Goal: Information Seeking & Learning: Learn about a topic

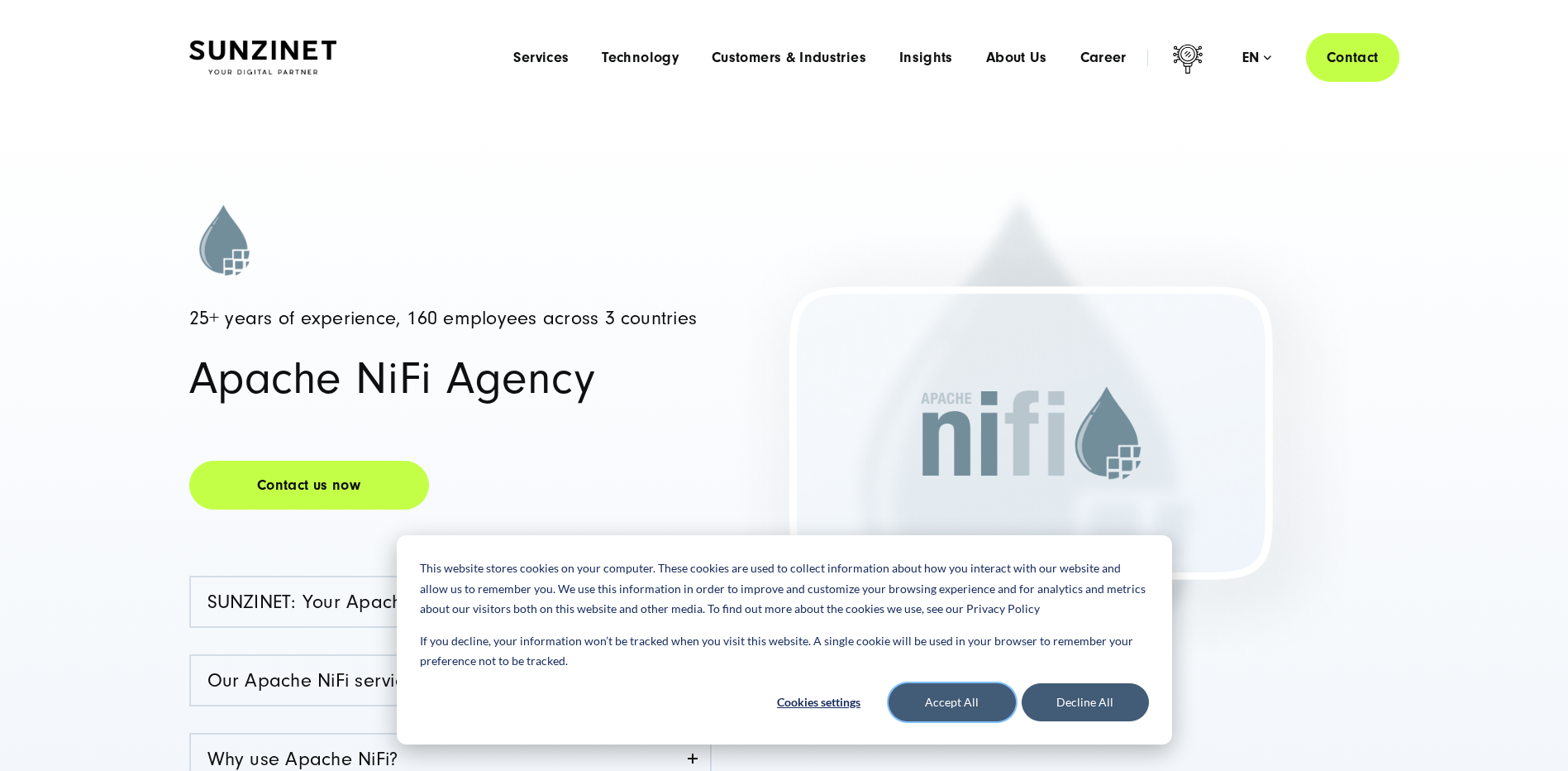
click at [951, 702] on button "Accept All" at bounding box center [952, 702] width 128 height 38
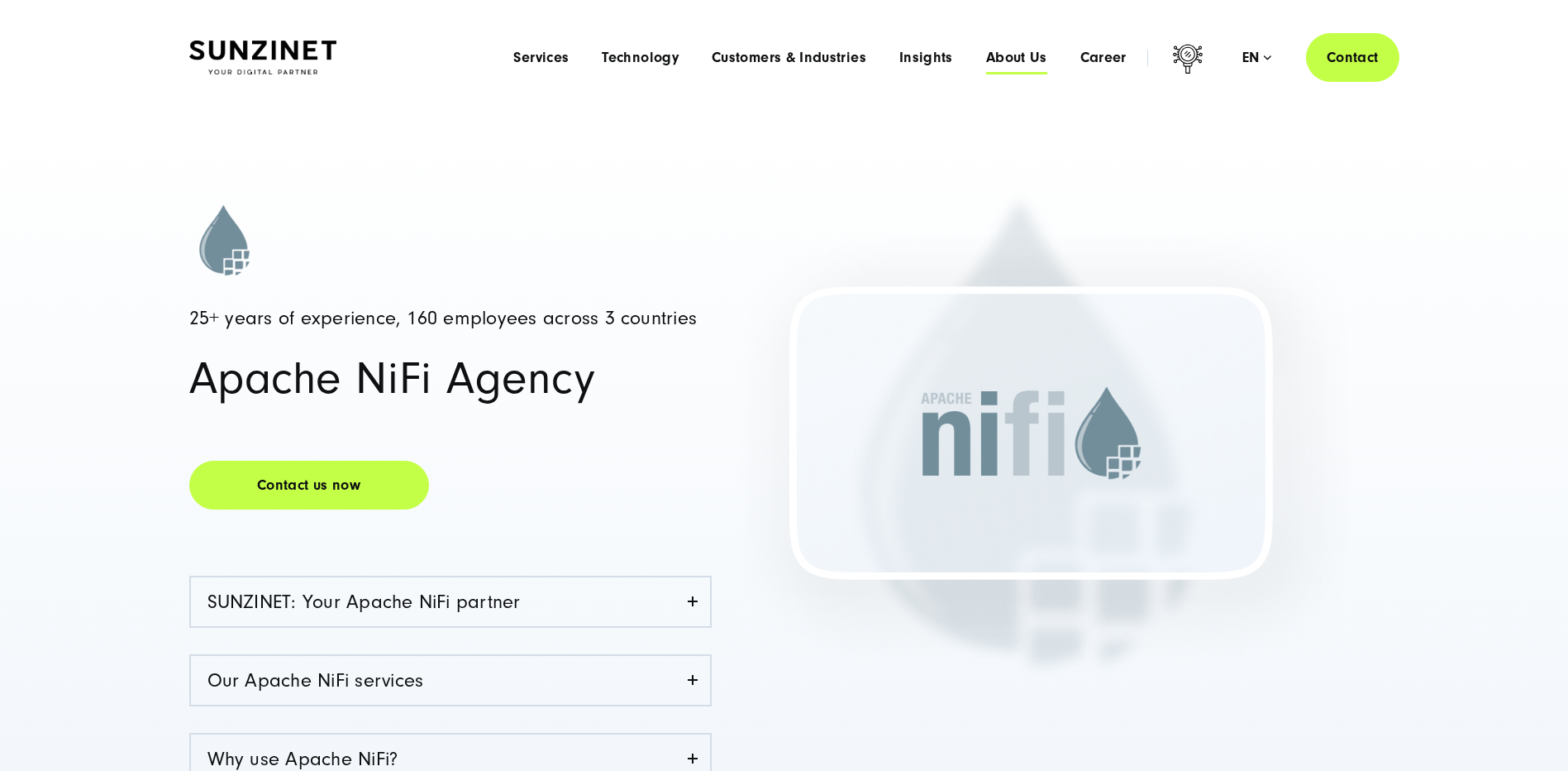
click at [1017, 58] on span "About Us" at bounding box center [1016, 58] width 62 height 17
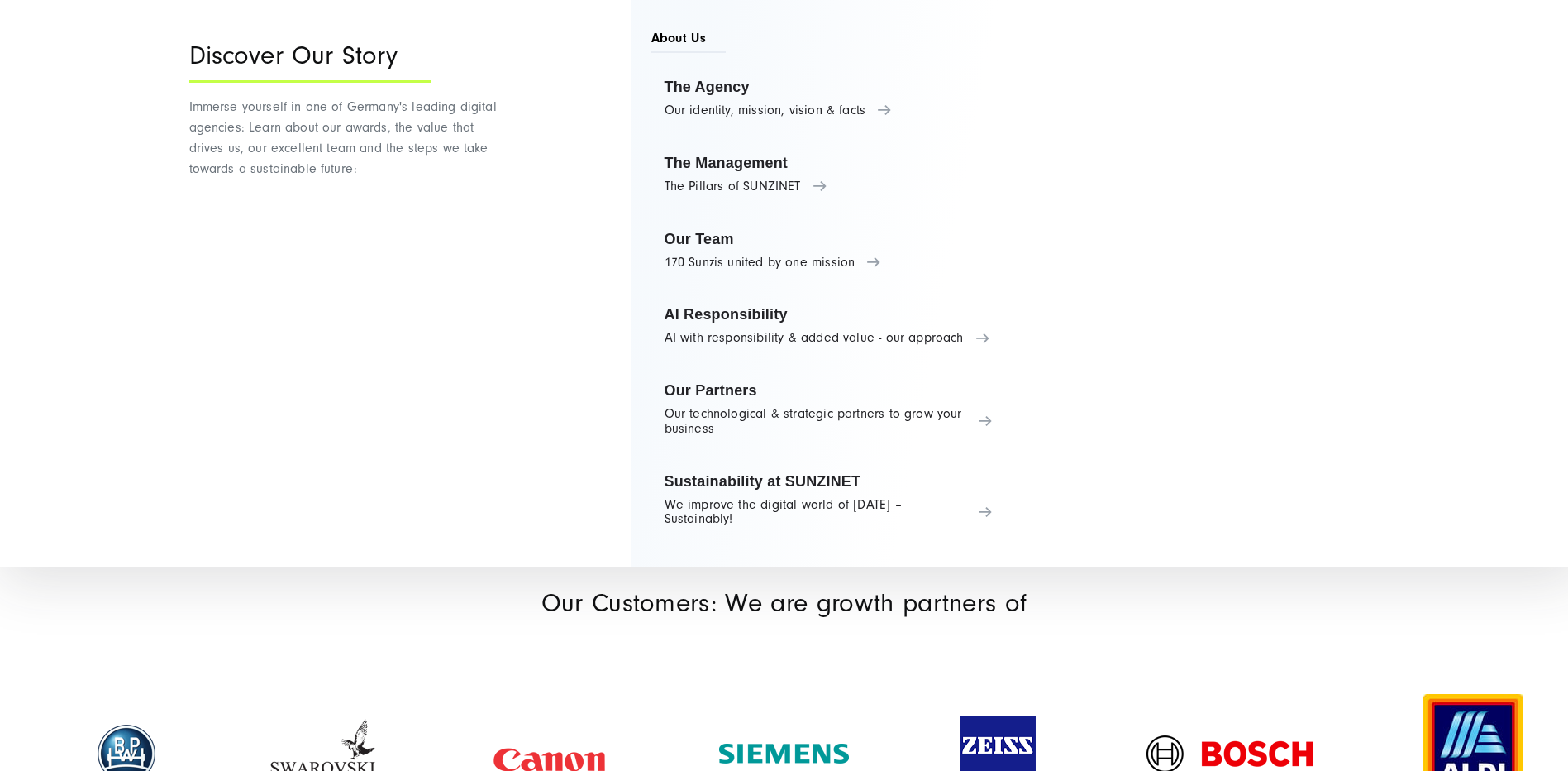
scroll to position [1488, 0]
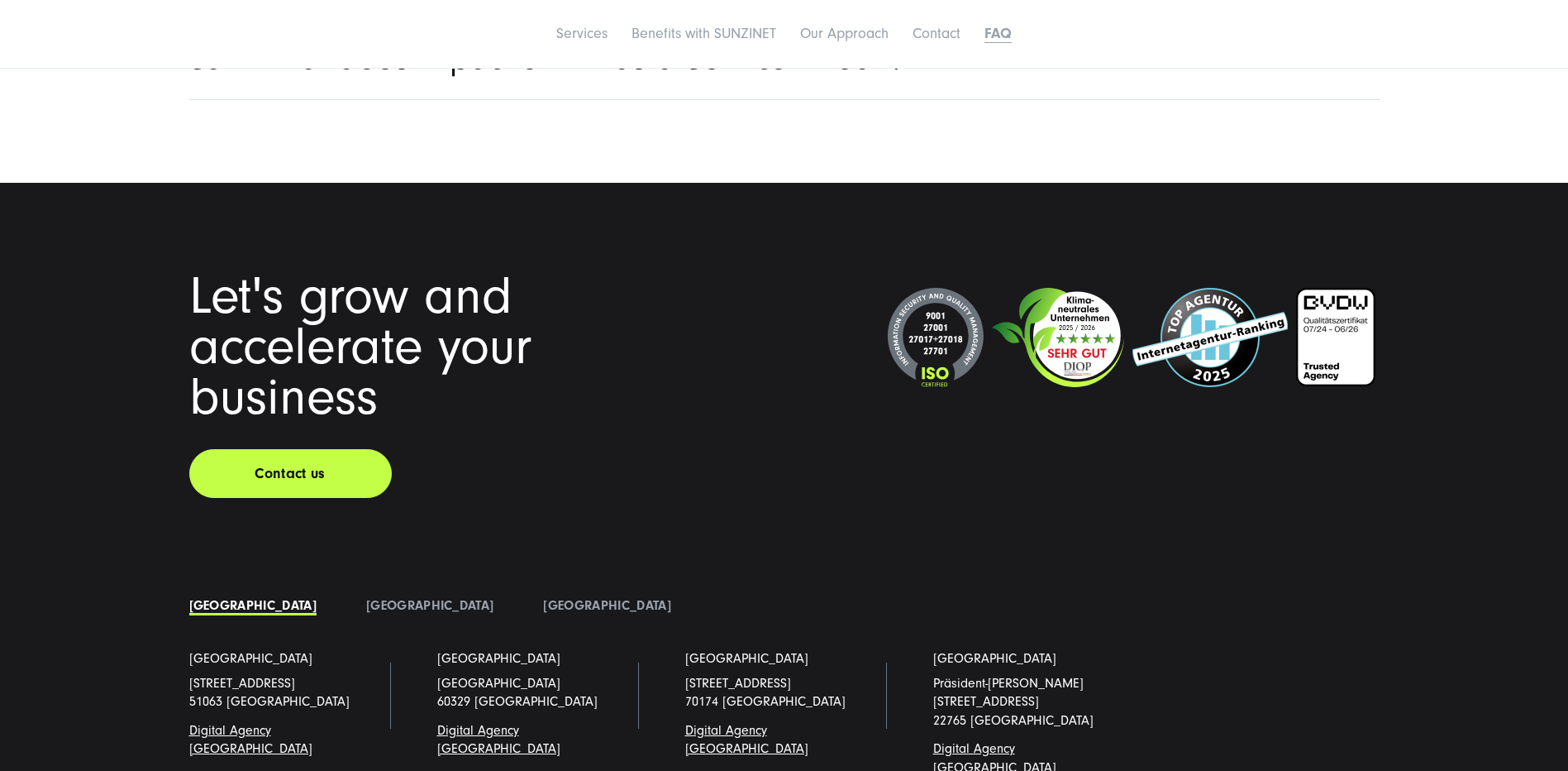
scroll to position [6819, 0]
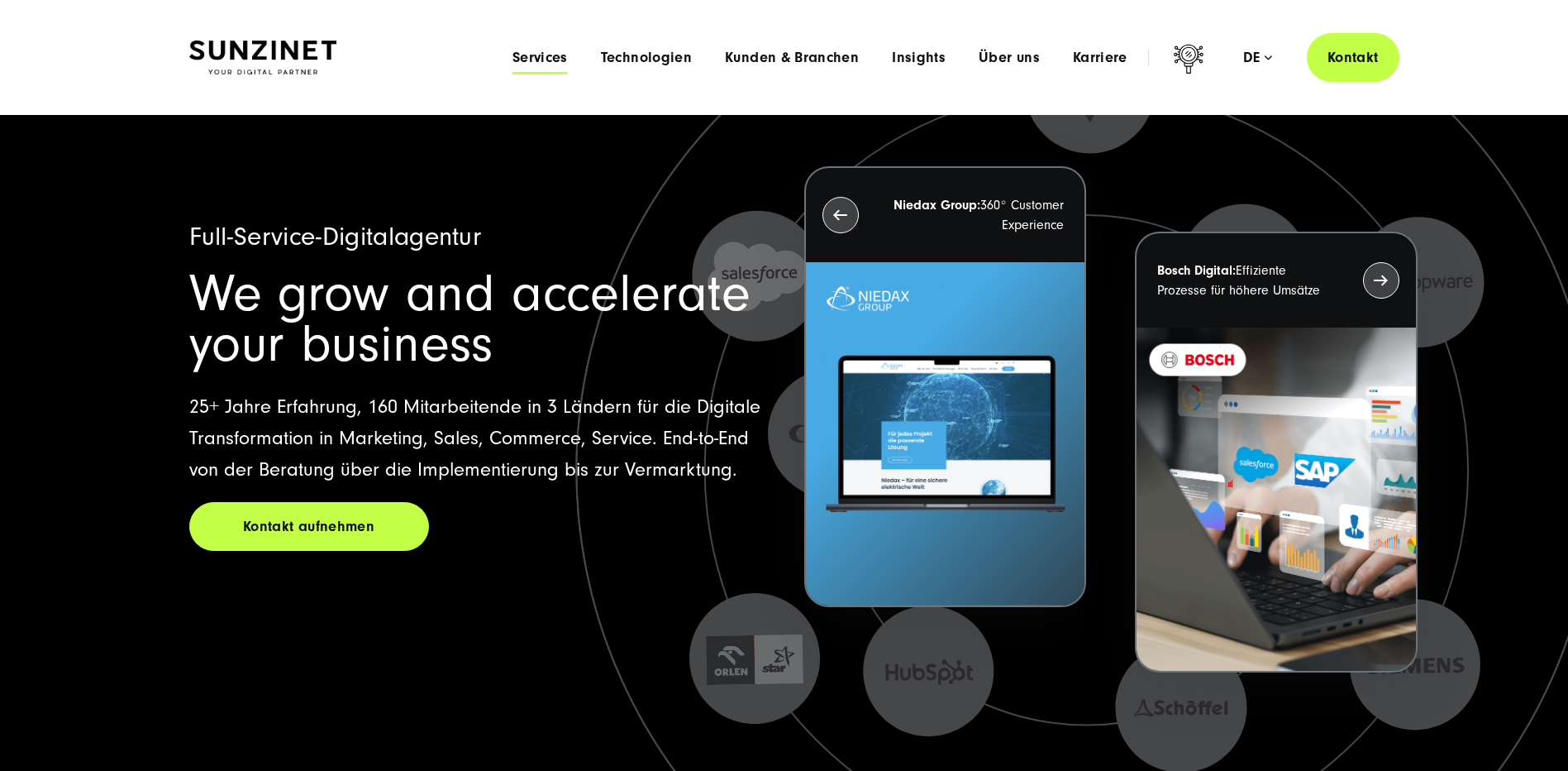
click at [551, 62] on span "Services" at bounding box center [540, 58] width 55 height 17
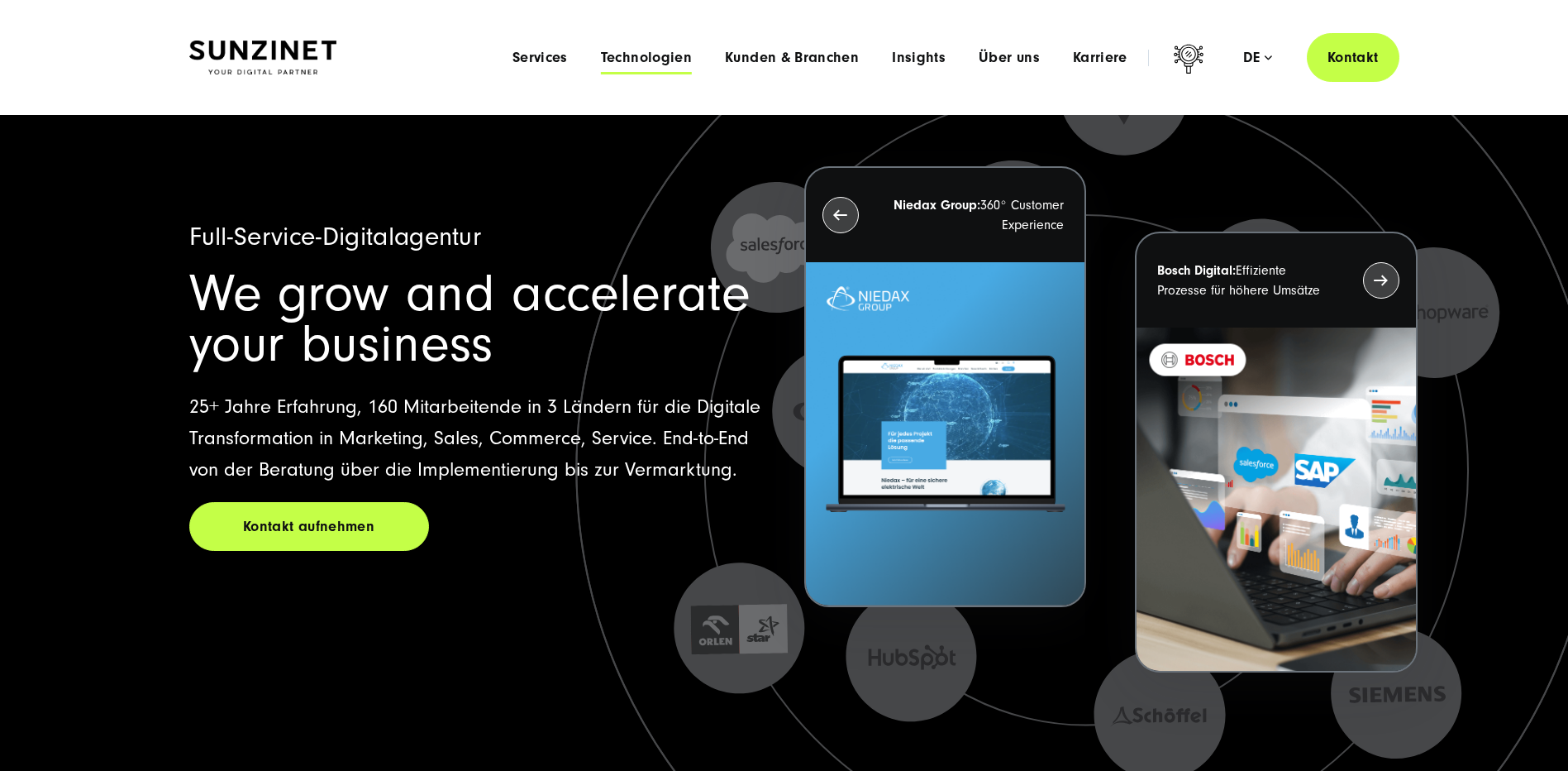
click at [672, 56] on span "Technologien" at bounding box center [646, 58] width 91 height 17
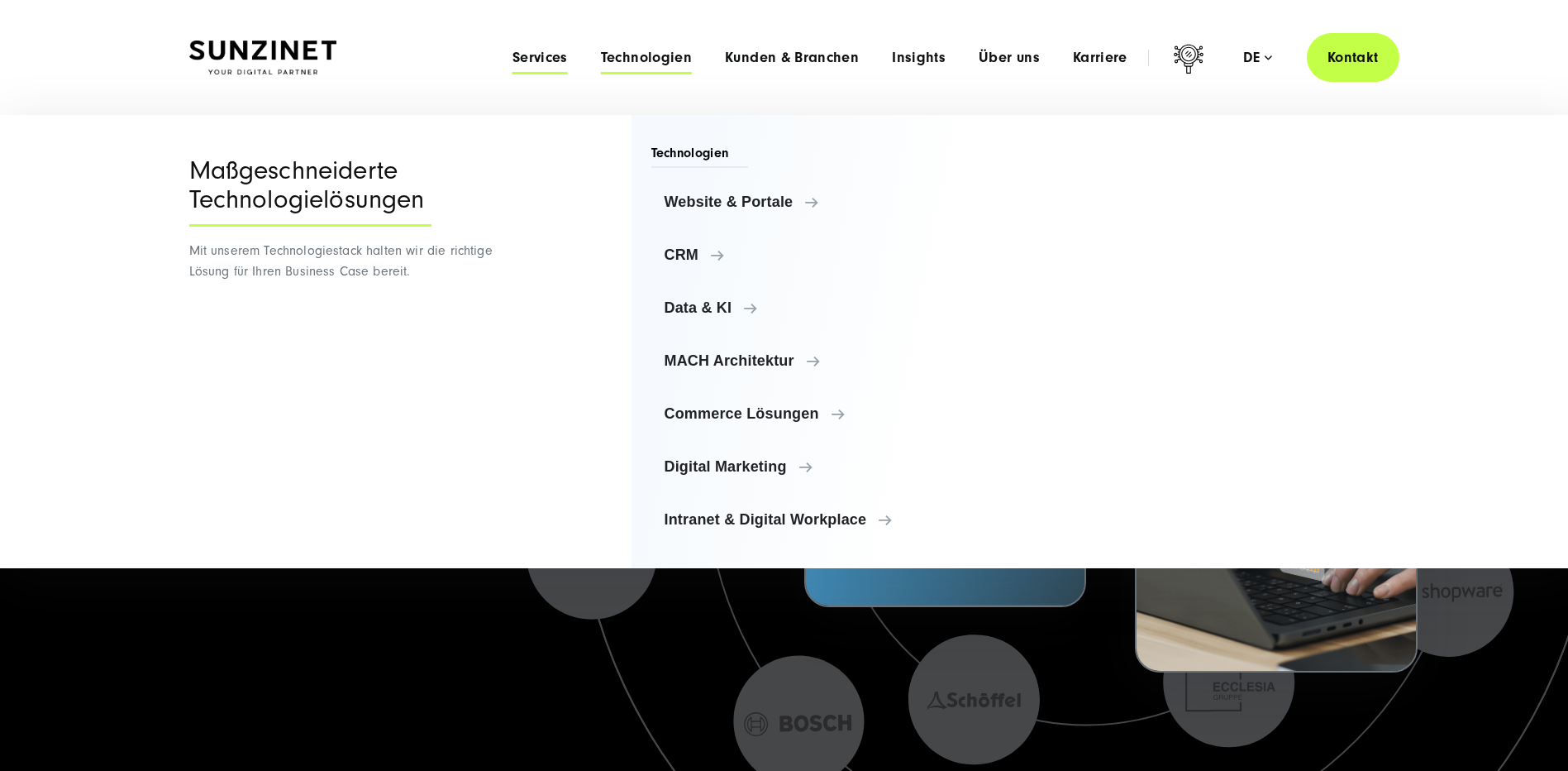
click at [564, 53] on span "Services" at bounding box center [540, 58] width 55 height 17
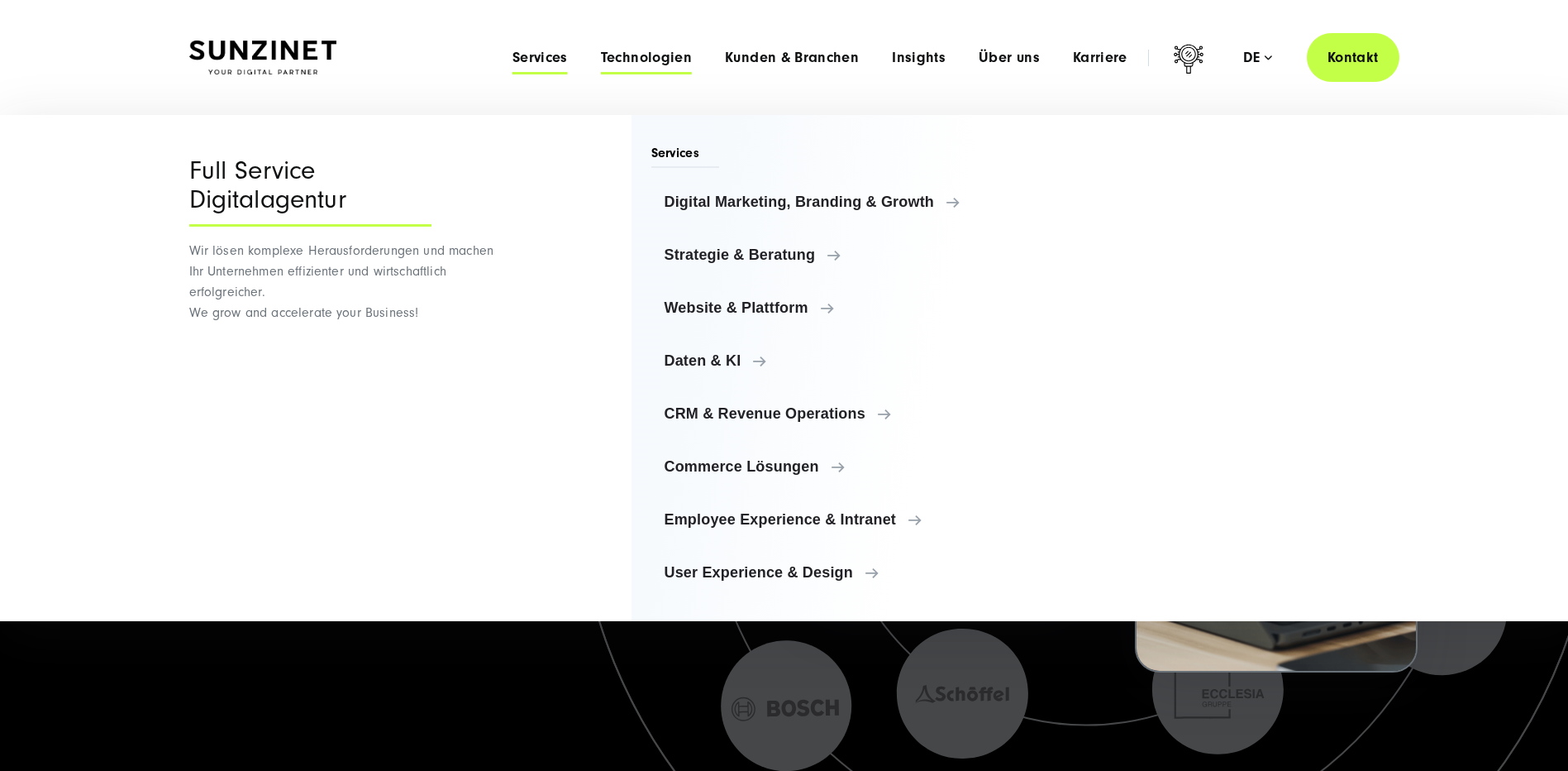
click at [620, 58] on span "Technologien" at bounding box center [646, 58] width 91 height 17
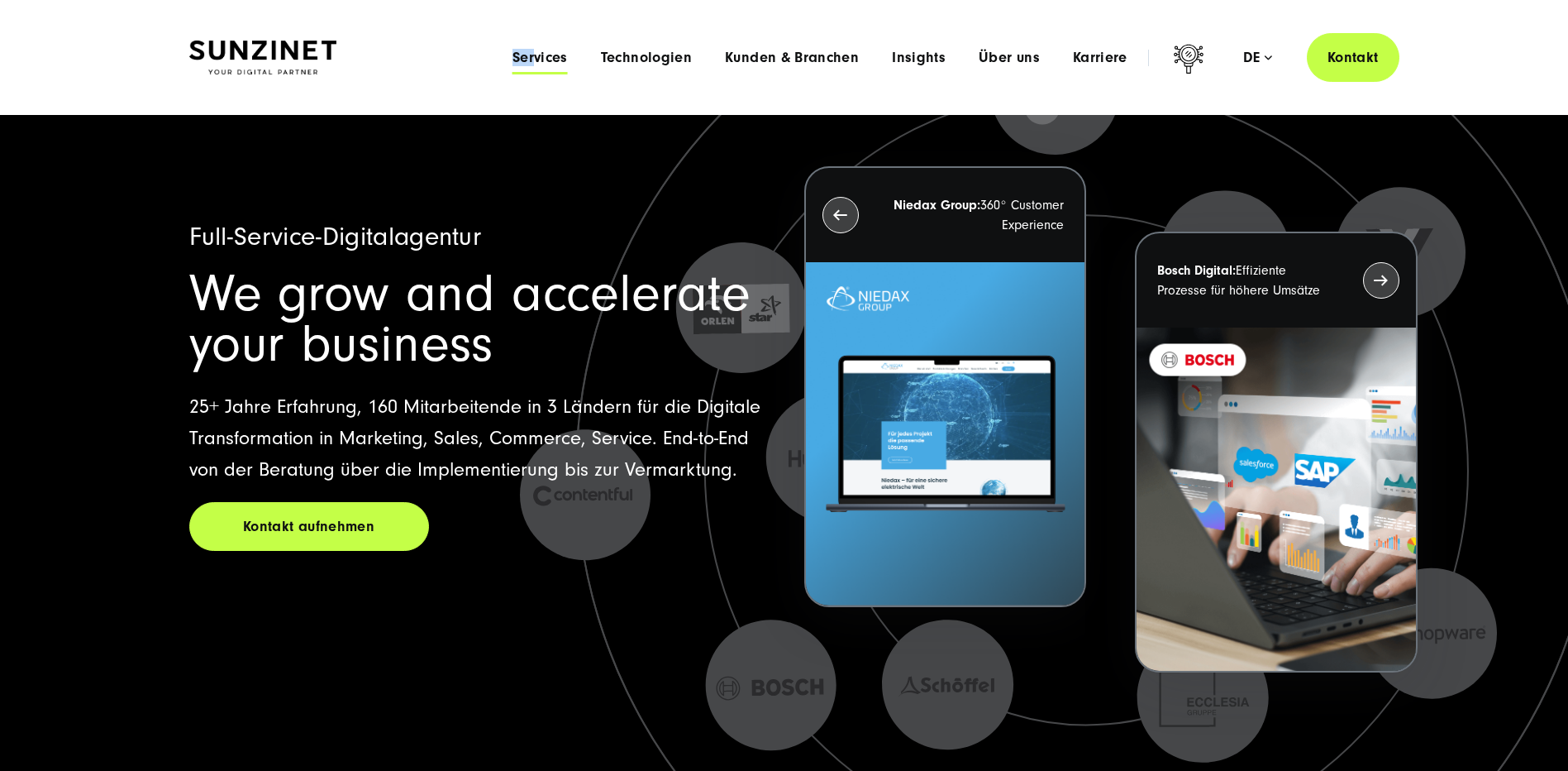
click at [541, 51] on div "Menu Services Menu Full Service Digitalagentur Wir lösen komplexe Herausforderu…" at bounding box center [947, 57] width 904 height 49
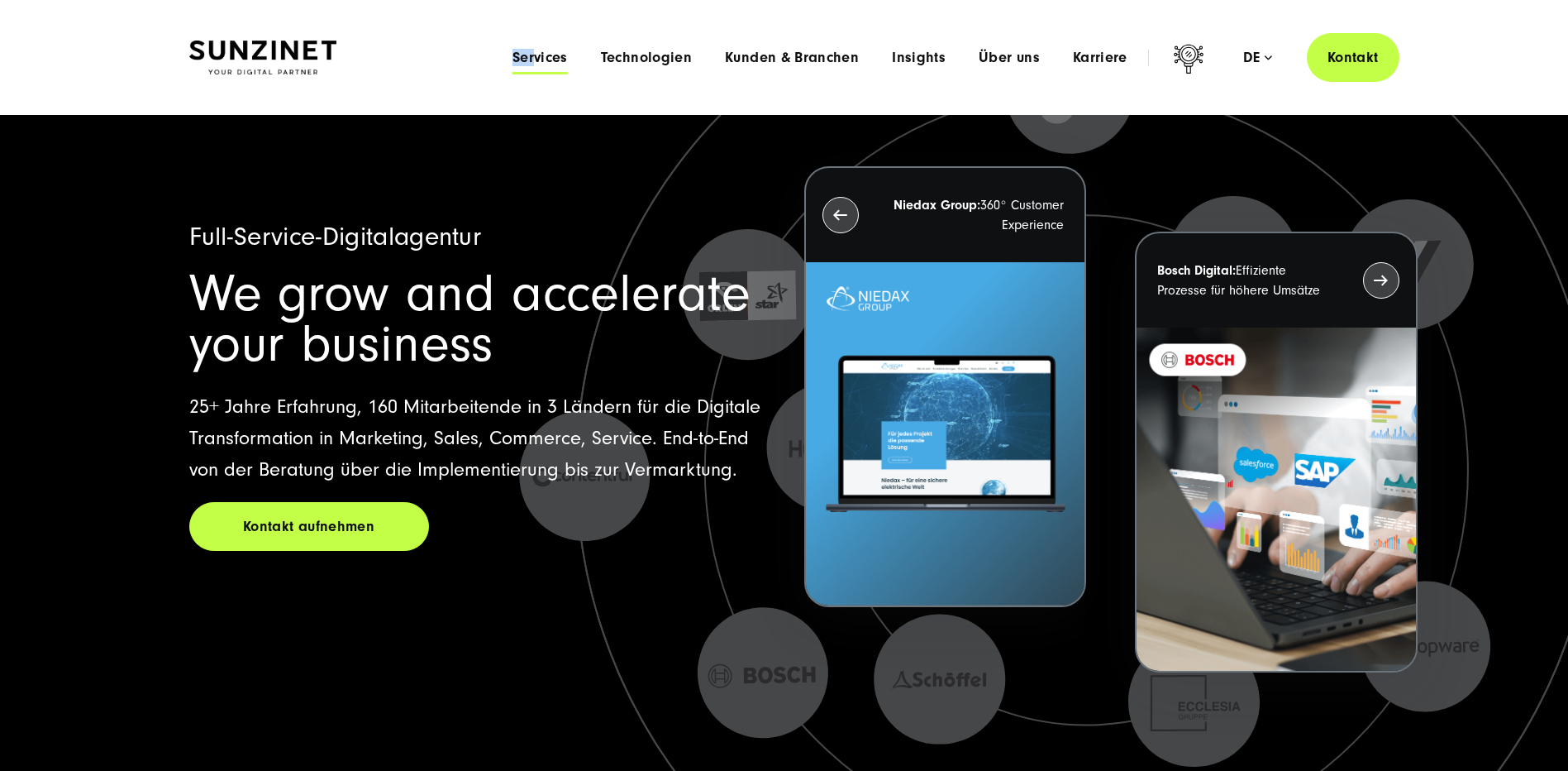
drag, startPoint x: 541, startPoint y: 51, endPoint x: 534, endPoint y: 60, distance: 11.4
click at [532, 60] on span "Services" at bounding box center [540, 58] width 55 height 17
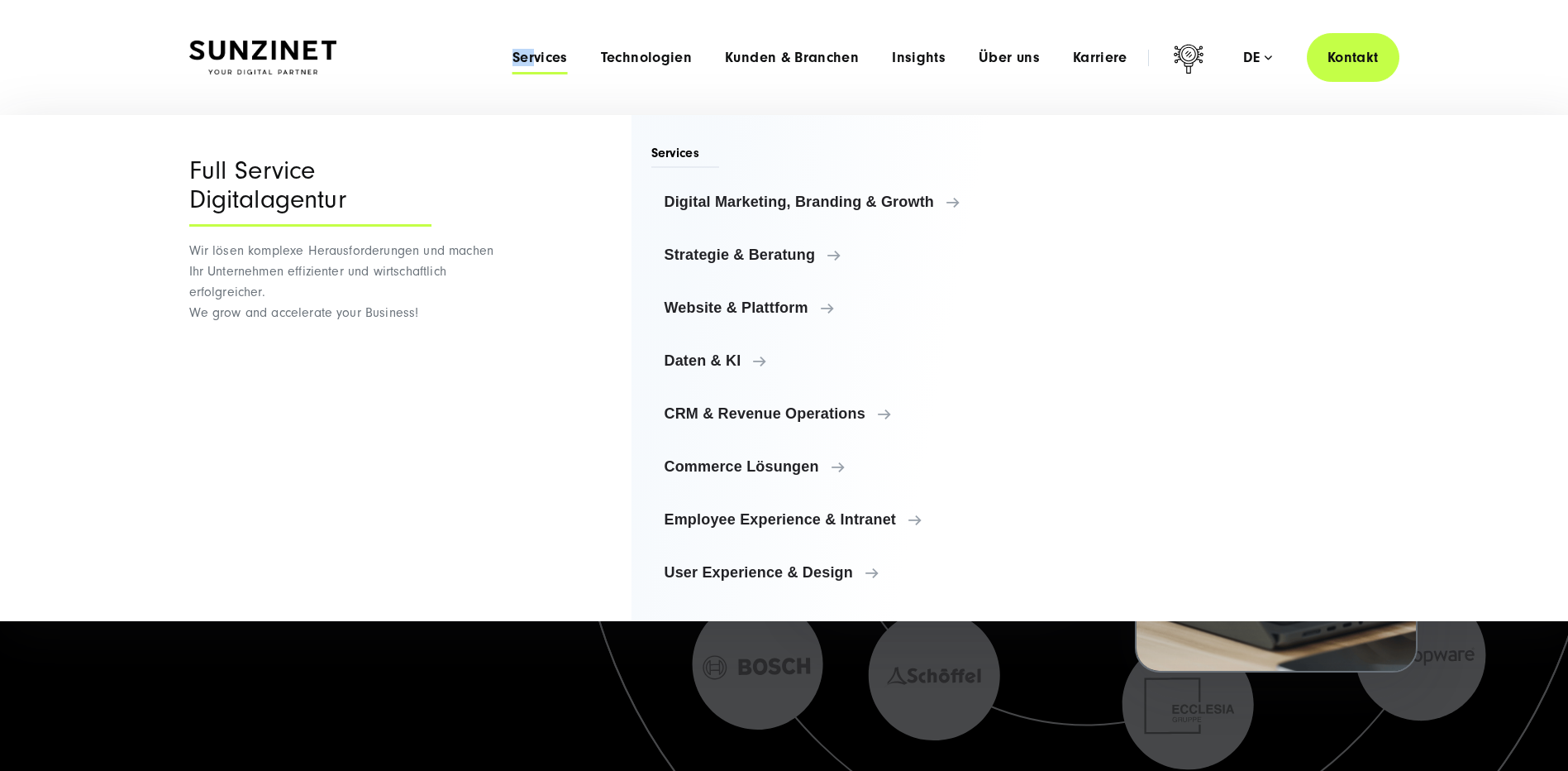
click at [534, 60] on span "Services" at bounding box center [540, 58] width 55 height 17
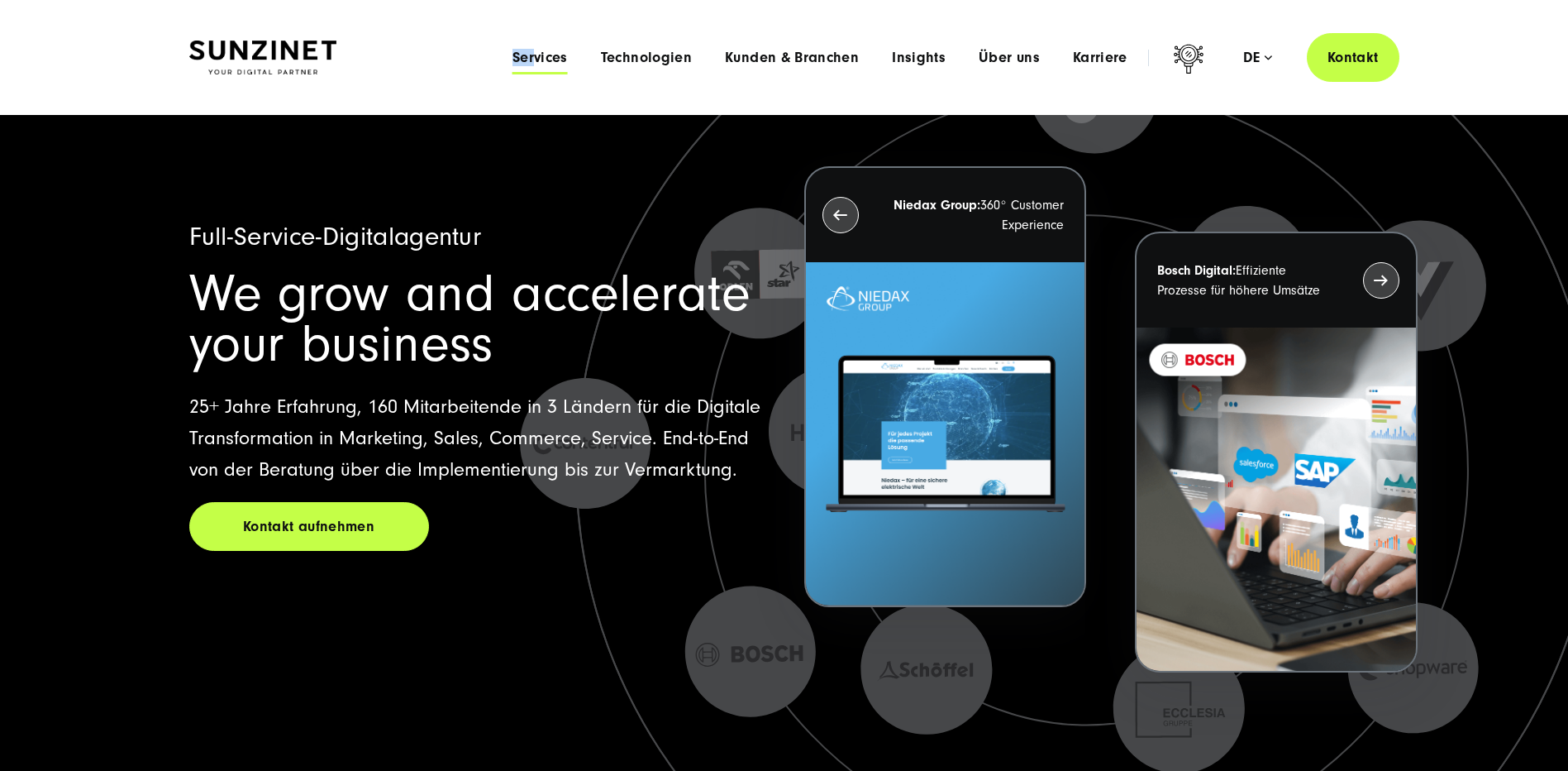
click at [534, 60] on span "Services" at bounding box center [540, 58] width 55 height 17
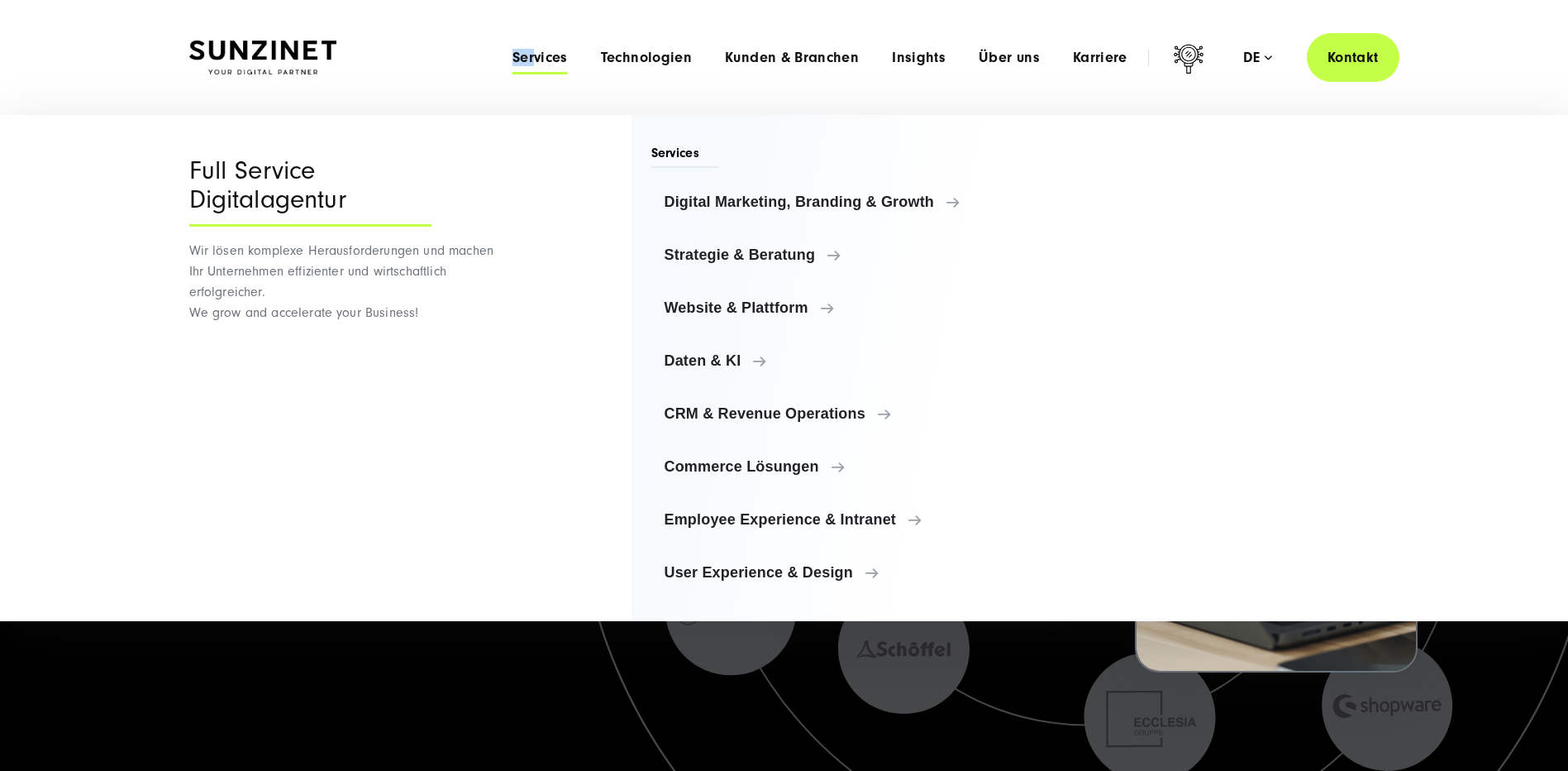
click at [673, 67] on div "Menu Services Menu Full Service Digitalagentur Wir lösen komplexe Herausforderu…" at bounding box center [947, 57] width 904 height 49
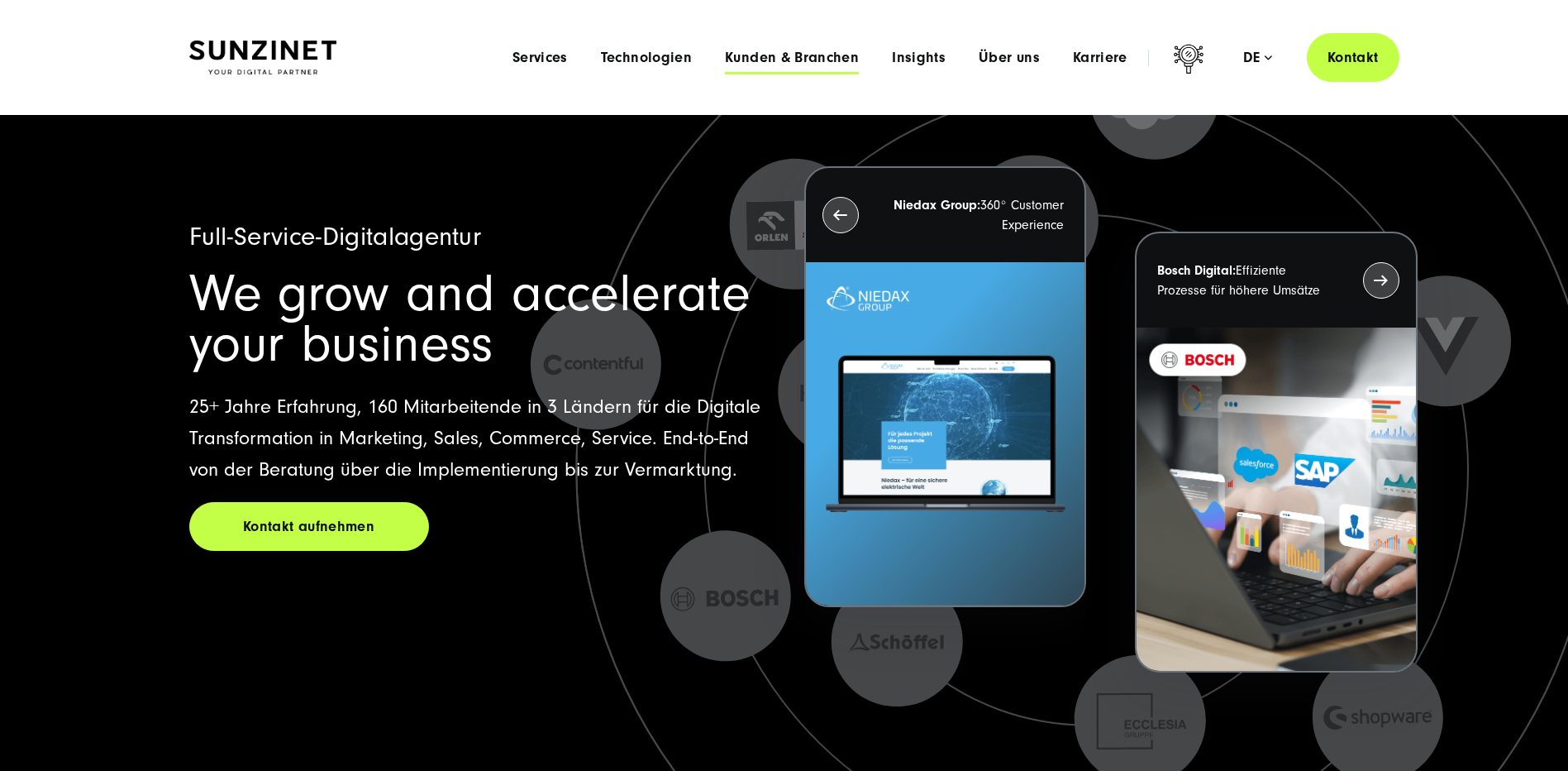
click at [786, 62] on span "Kunden & Branchen" at bounding box center [792, 58] width 134 height 17
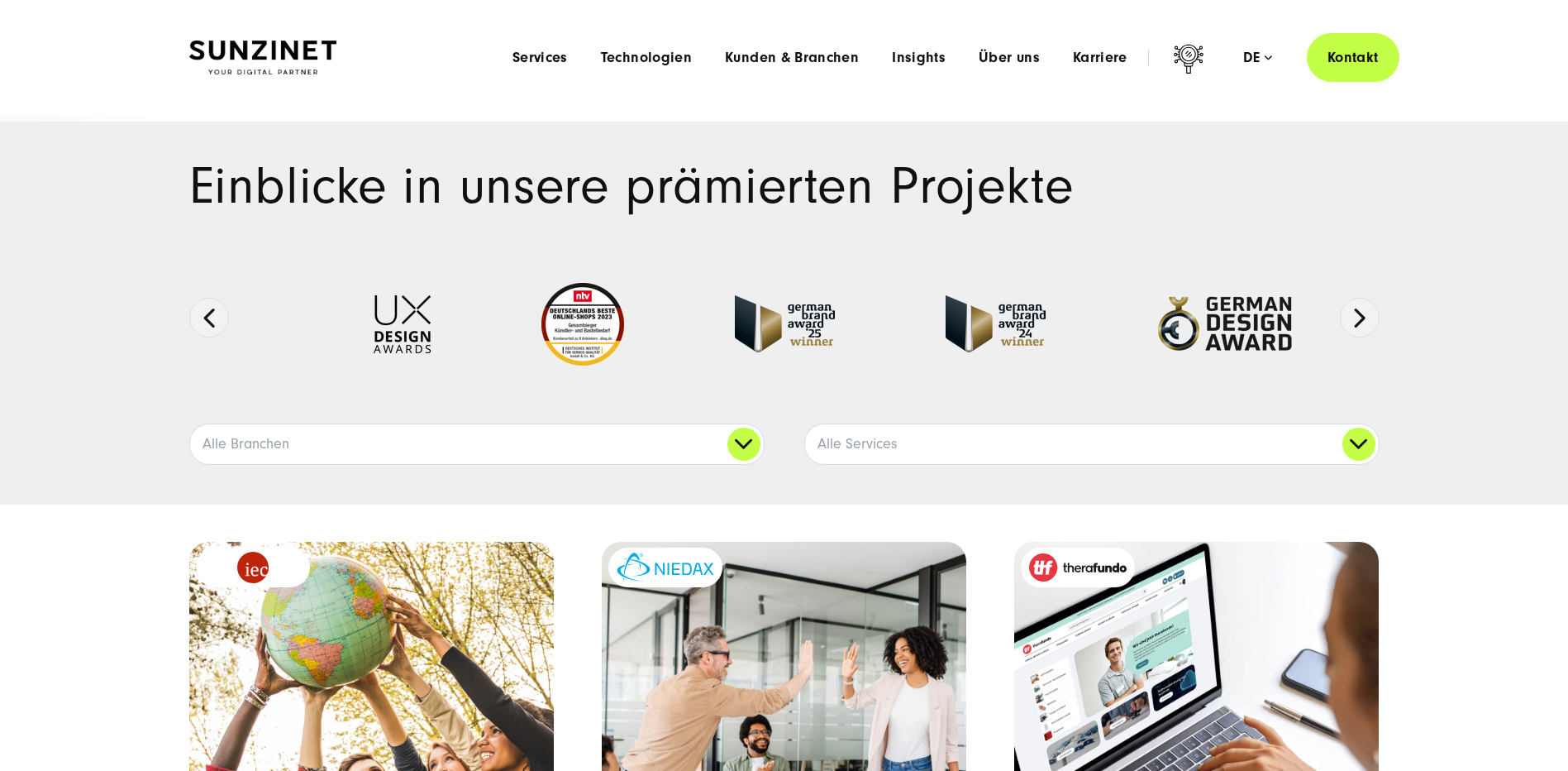
click at [671, 67] on div "Menu Services Menu Full Service Digitalagentur Wir lösen komplexe Herausforderu…" at bounding box center [947, 57] width 904 height 49
click at [671, 54] on span "Technologien" at bounding box center [646, 58] width 91 height 17
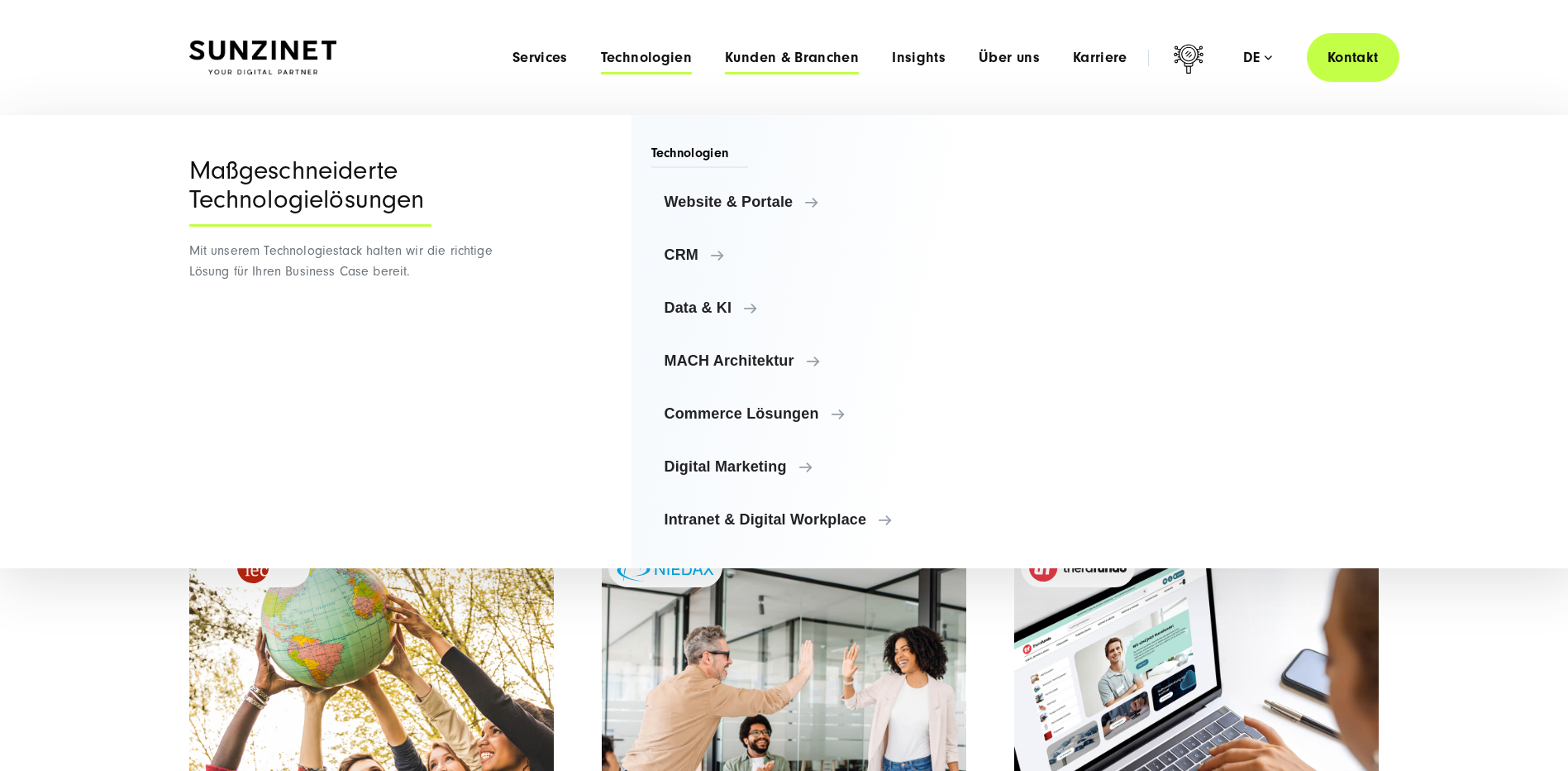
click at [786, 55] on span "Kunden & Branchen" at bounding box center [792, 58] width 134 height 17
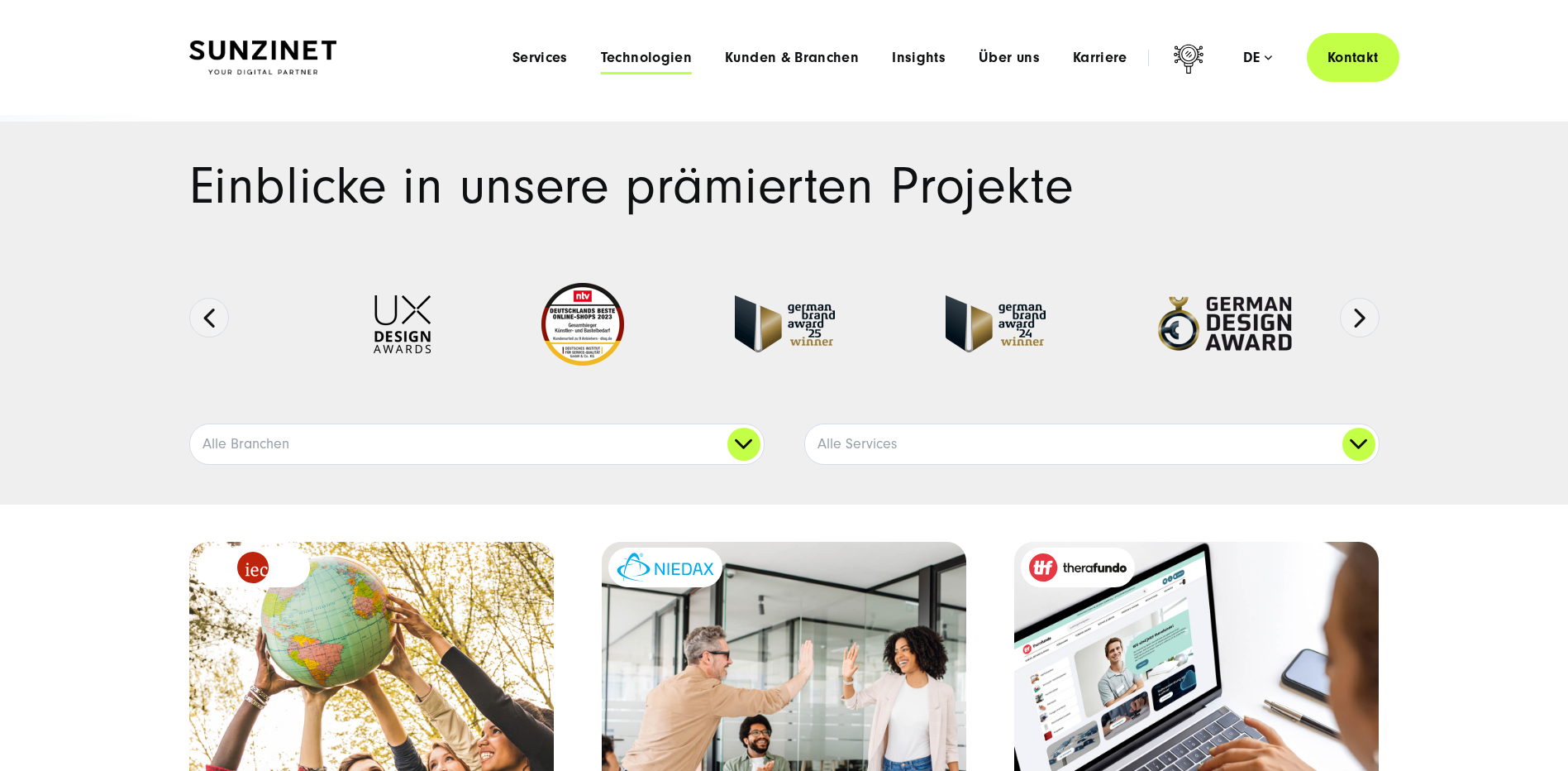
click at [620, 58] on span "Technologien" at bounding box center [646, 58] width 91 height 17
click at [544, 62] on span "Services" at bounding box center [540, 58] width 55 height 17
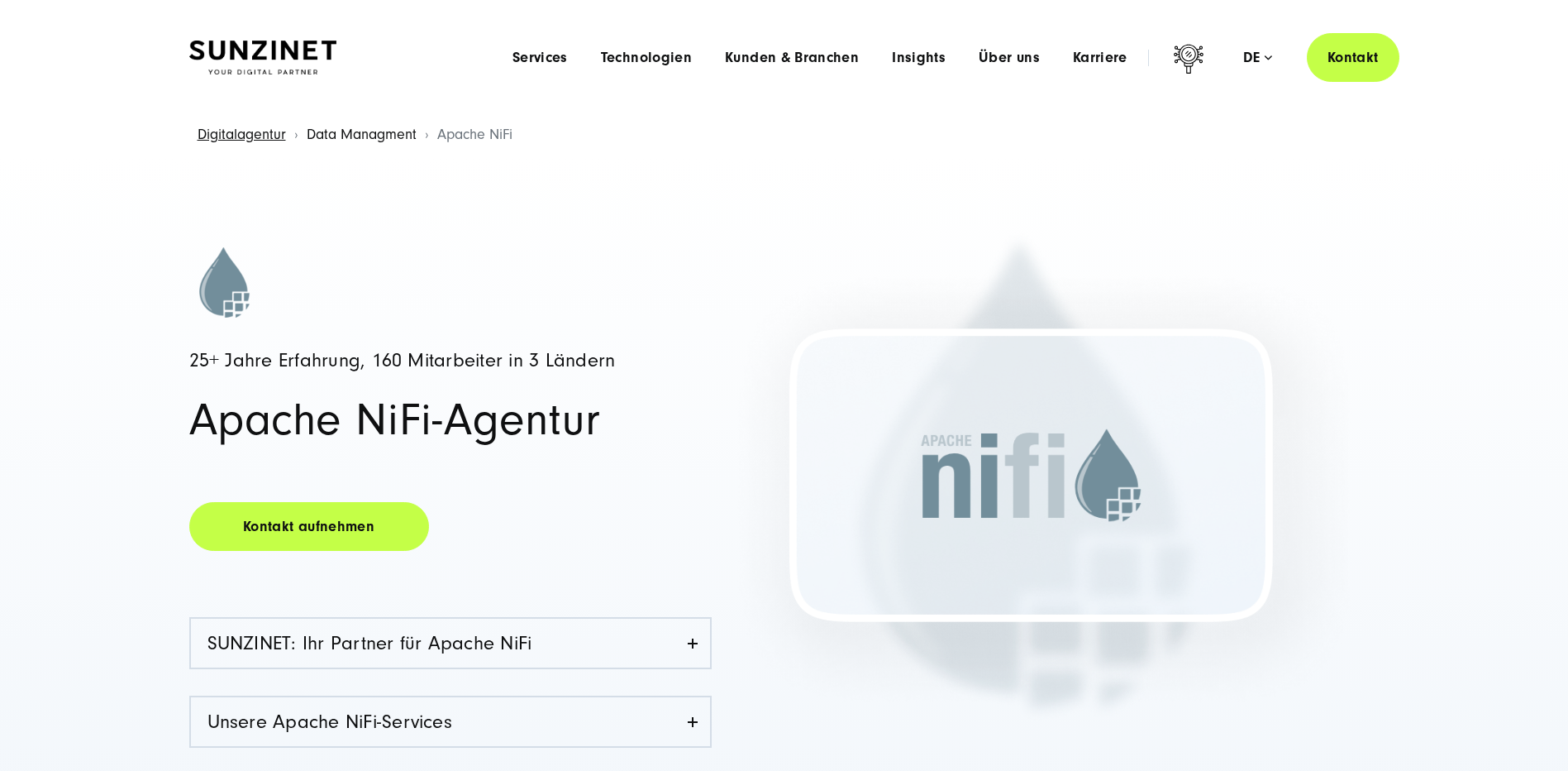
click at [386, 138] on link "Data Managment" at bounding box center [361, 134] width 110 height 17
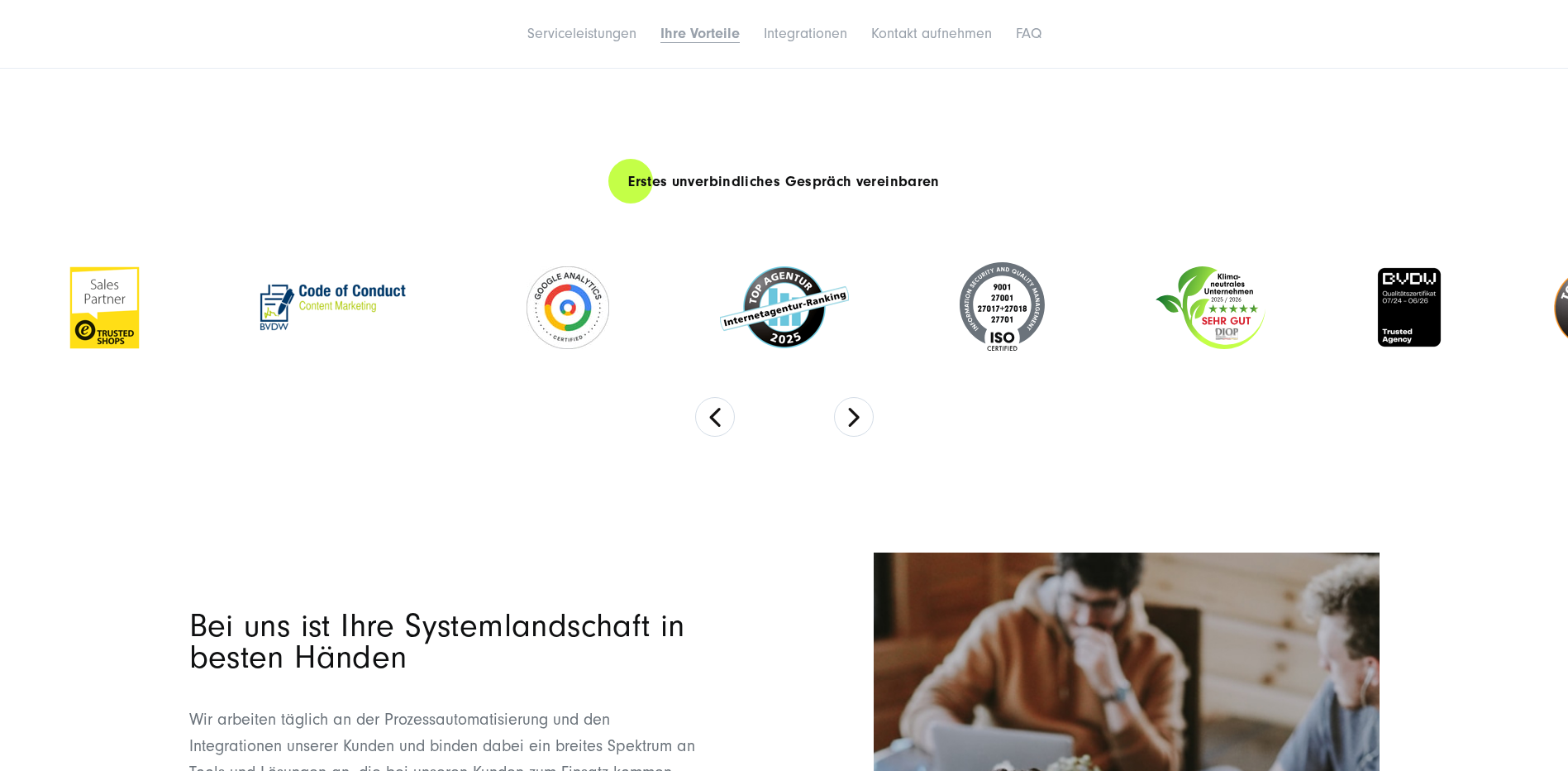
scroll to position [5363, 0]
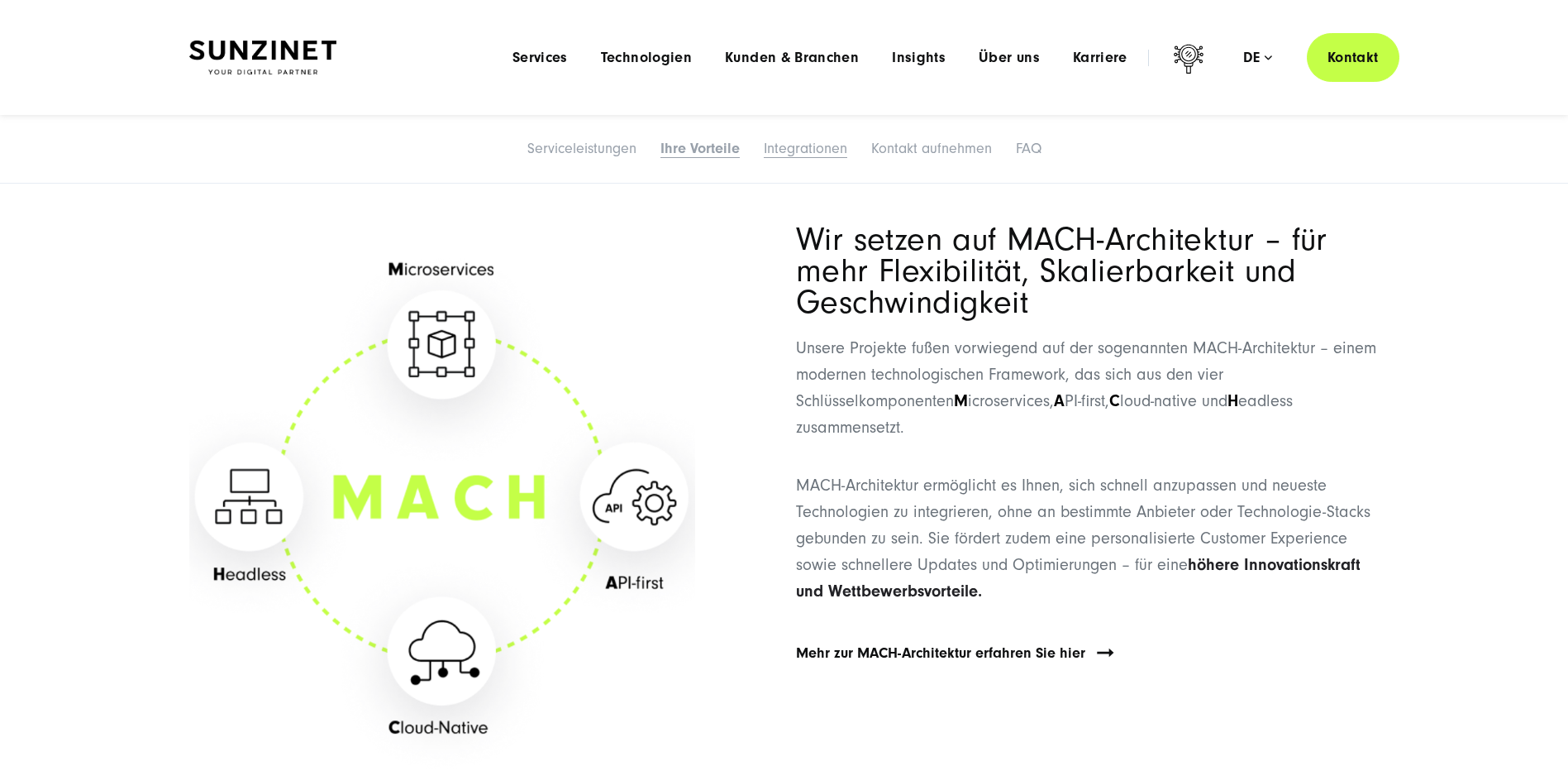
click at [766, 154] on link "Integrationen" at bounding box center [805, 147] width 83 height 17
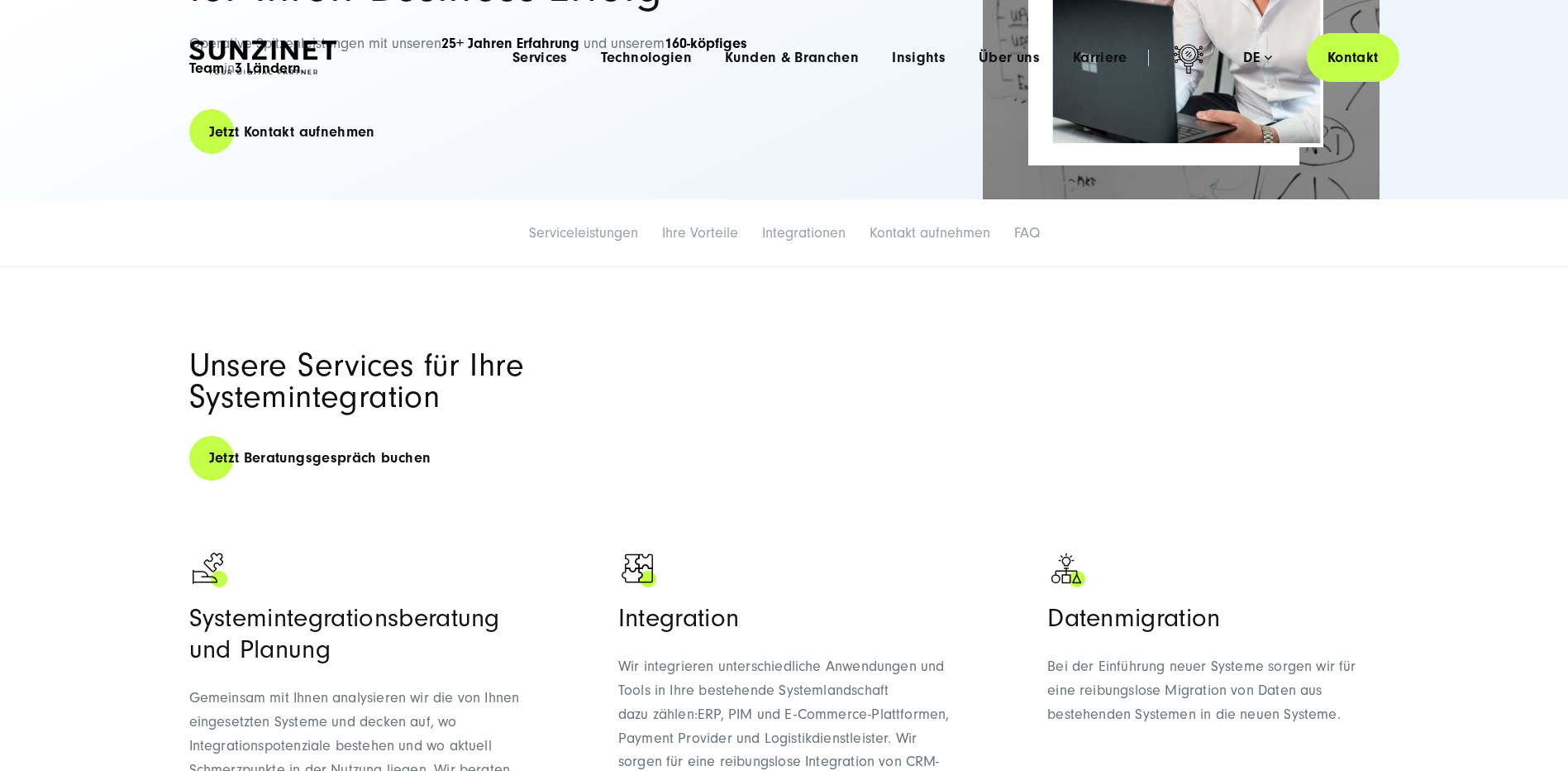
scroll to position [0, 0]
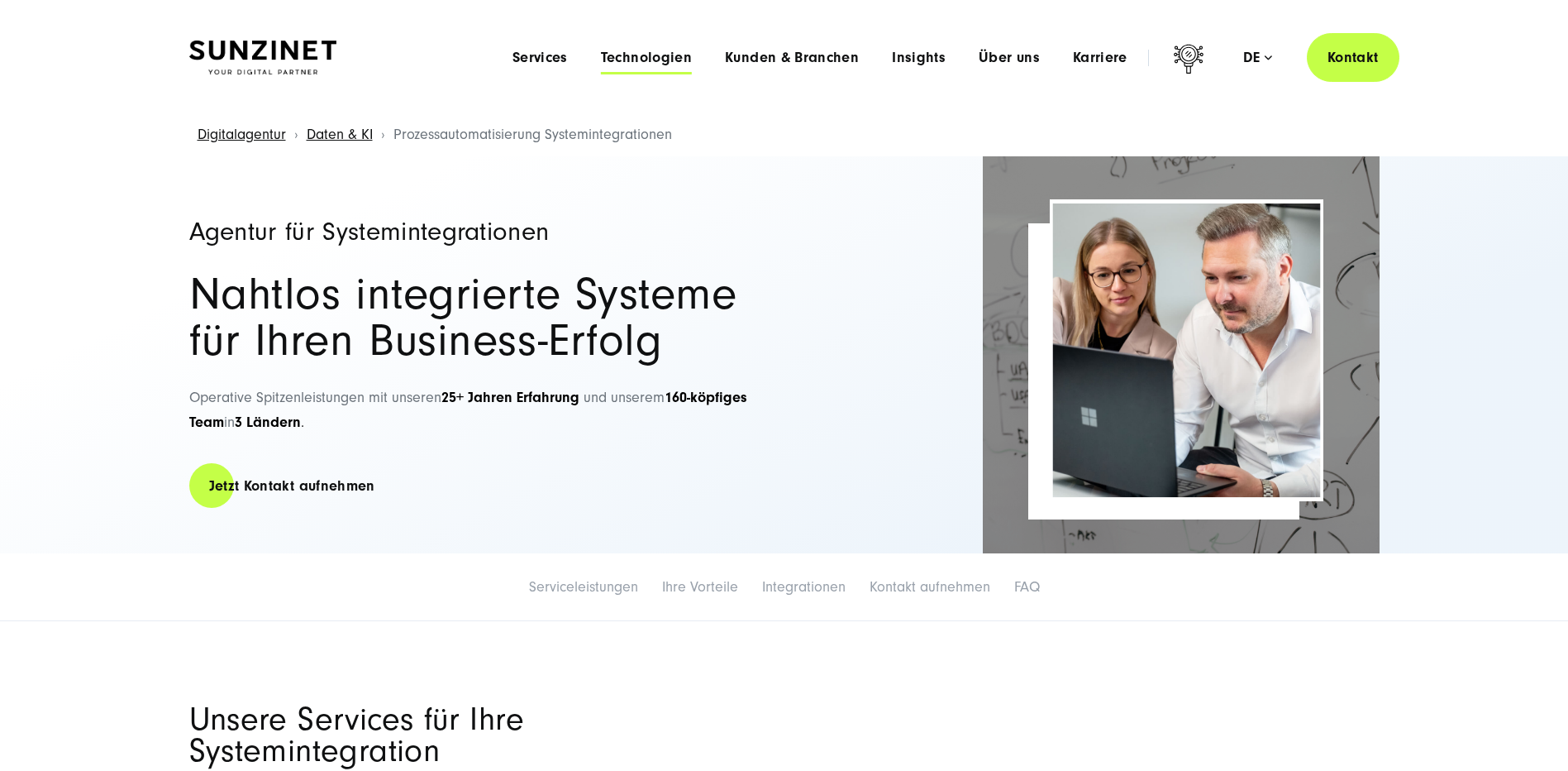
click at [646, 55] on span "Technologien" at bounding box center [646, 58] width 91 height 17
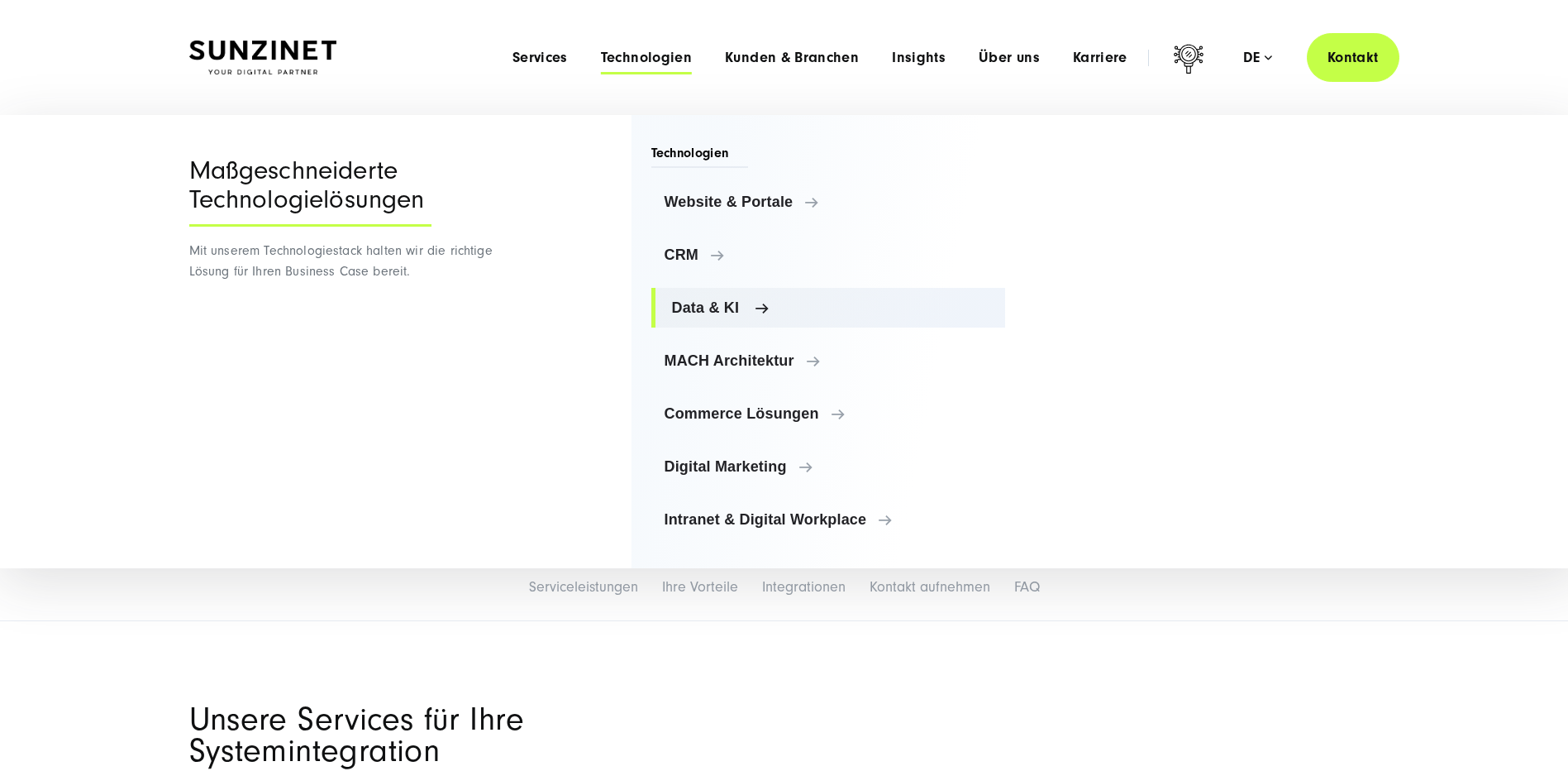
click at [705, 305] on span "Data & KI" at bounding box center [832, 307] width 321 height 17
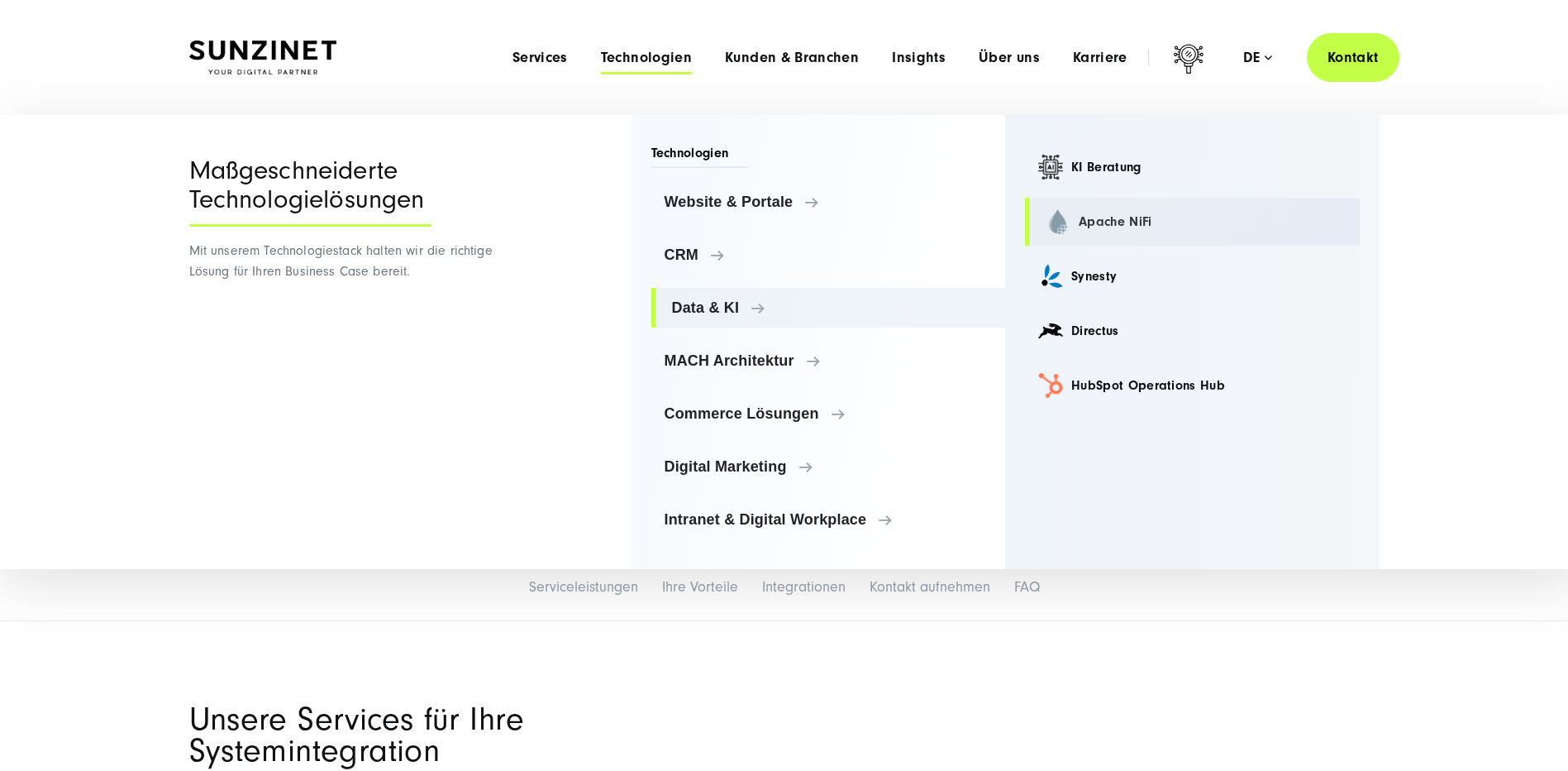
click at [1107, 215] on link "Apache NiFi" at bounding box center [1192, 222] width 335 height 48
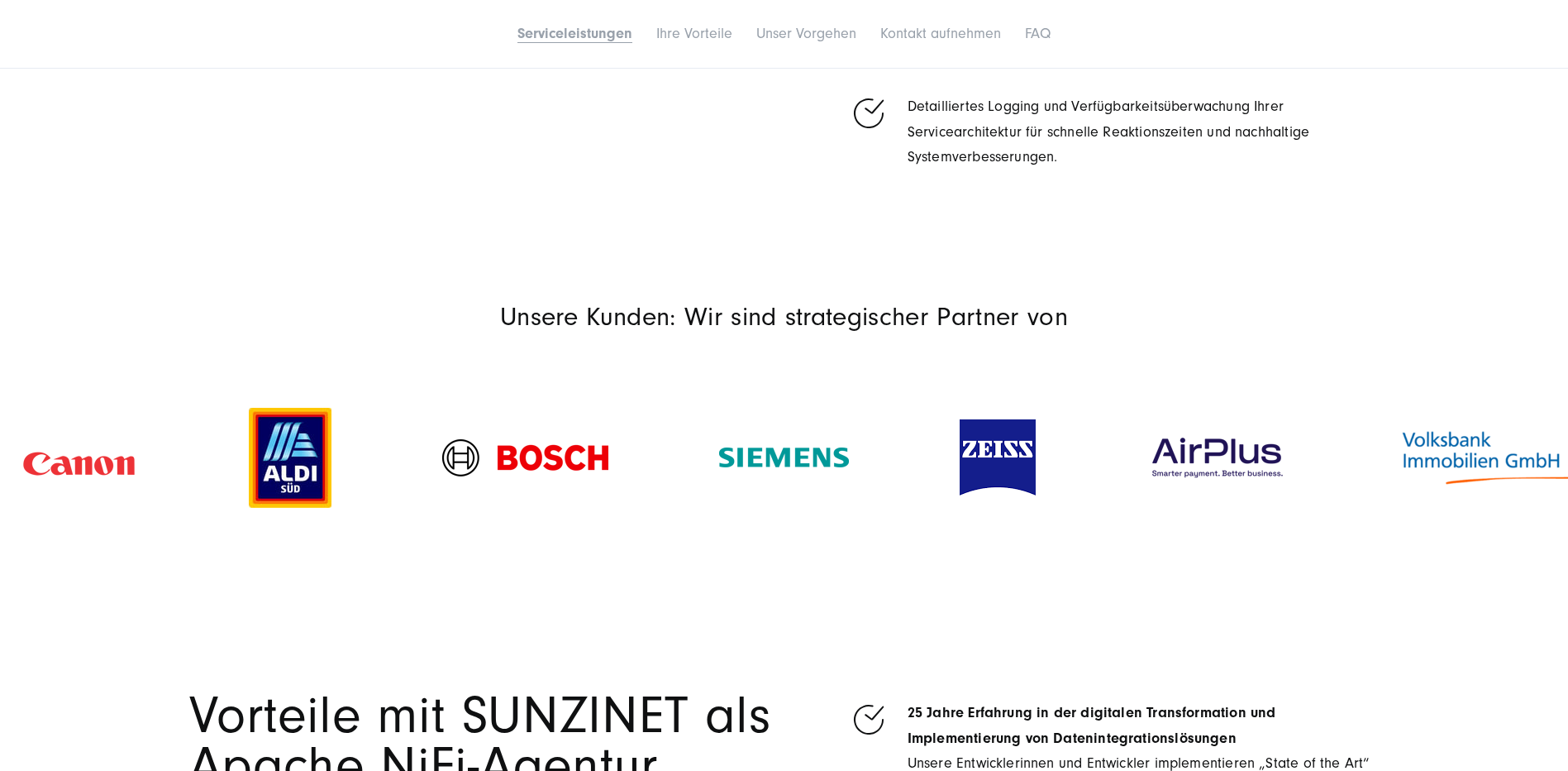
scroll to position [1902, 0]
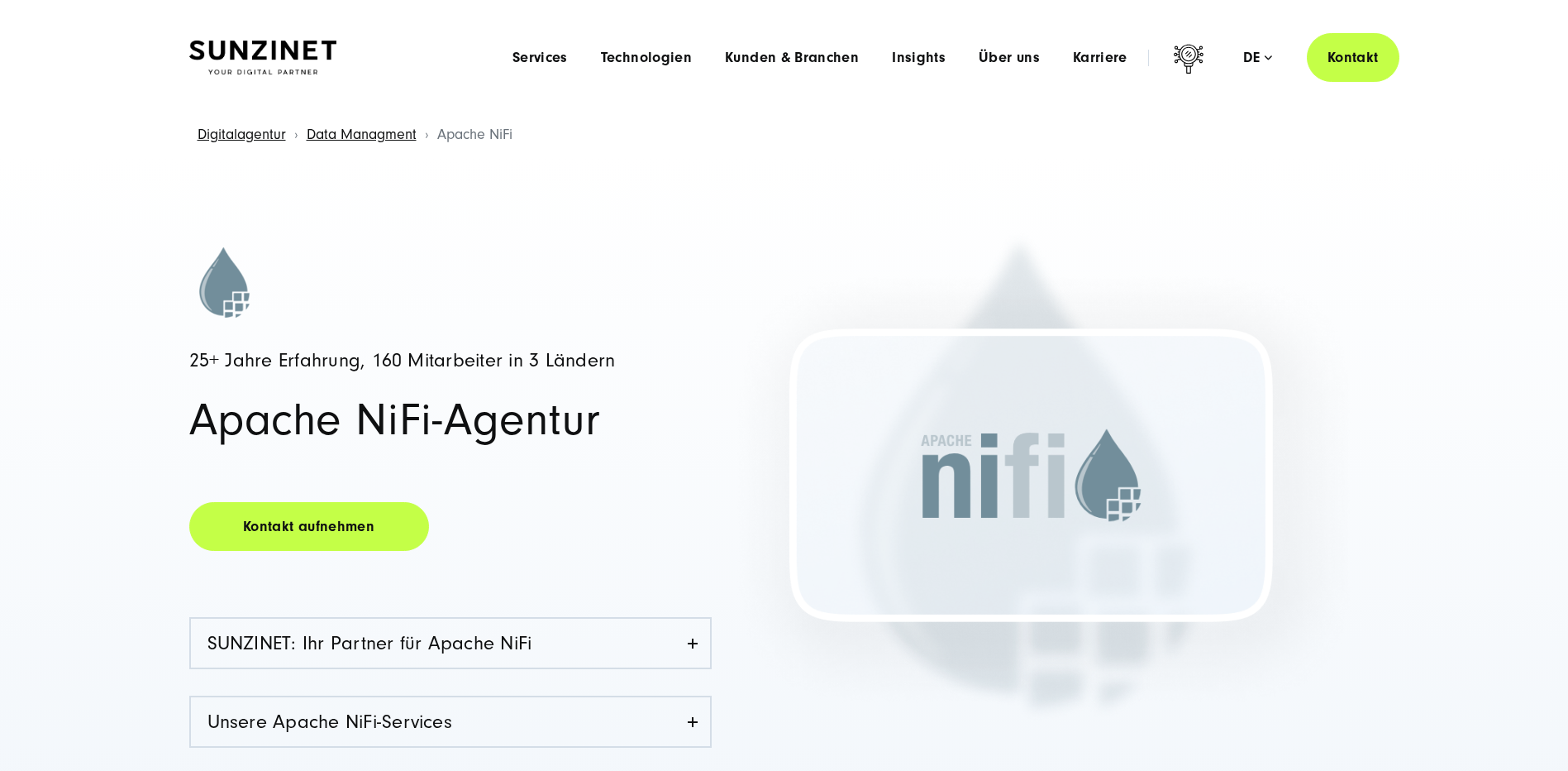
click at [312, 46] on img at bounding box center [263, 57] width 147 height 35
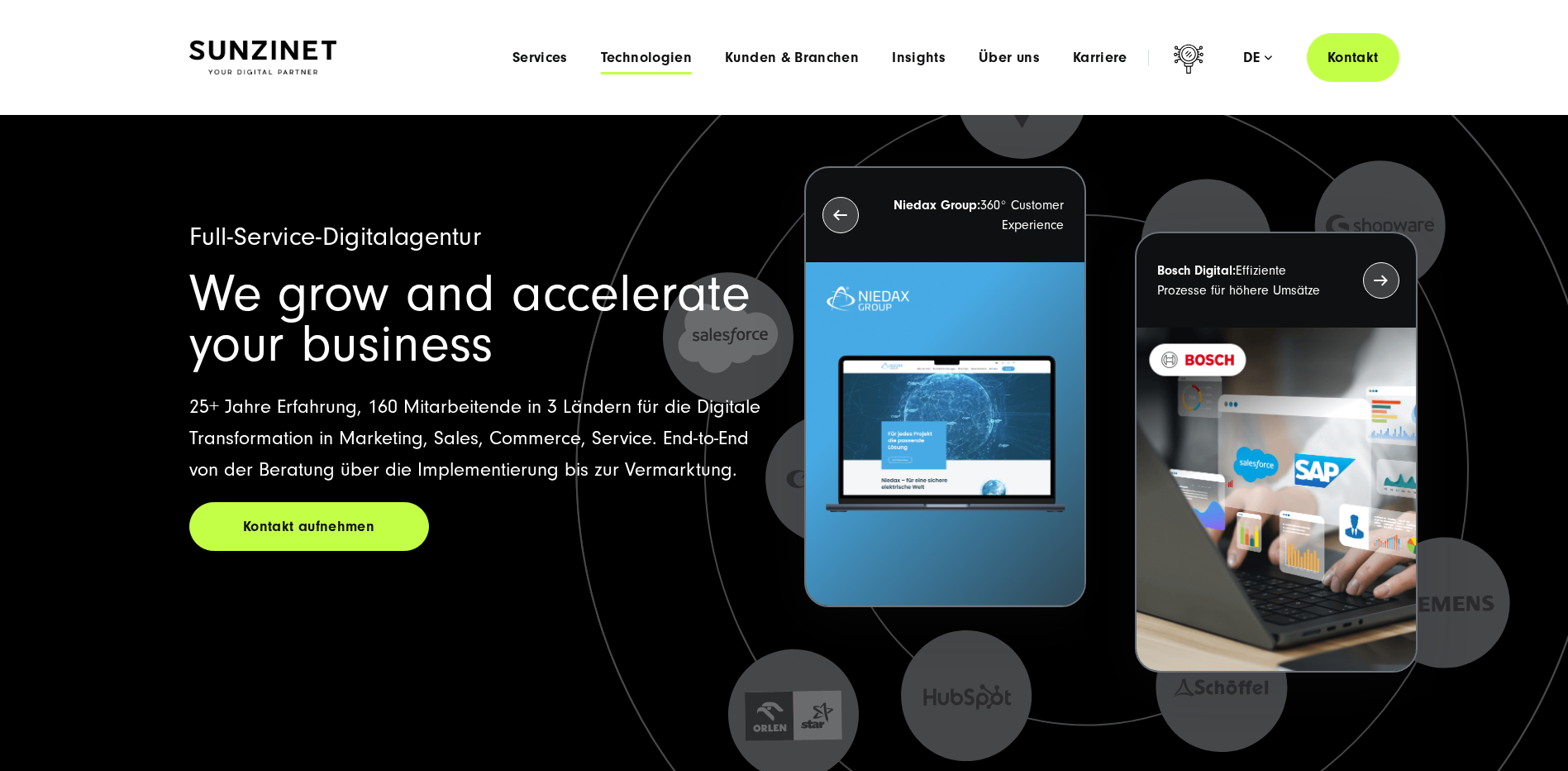
click at [631, 62] on span "Technologien" at bounding box center [646, 58] width 91 height 17
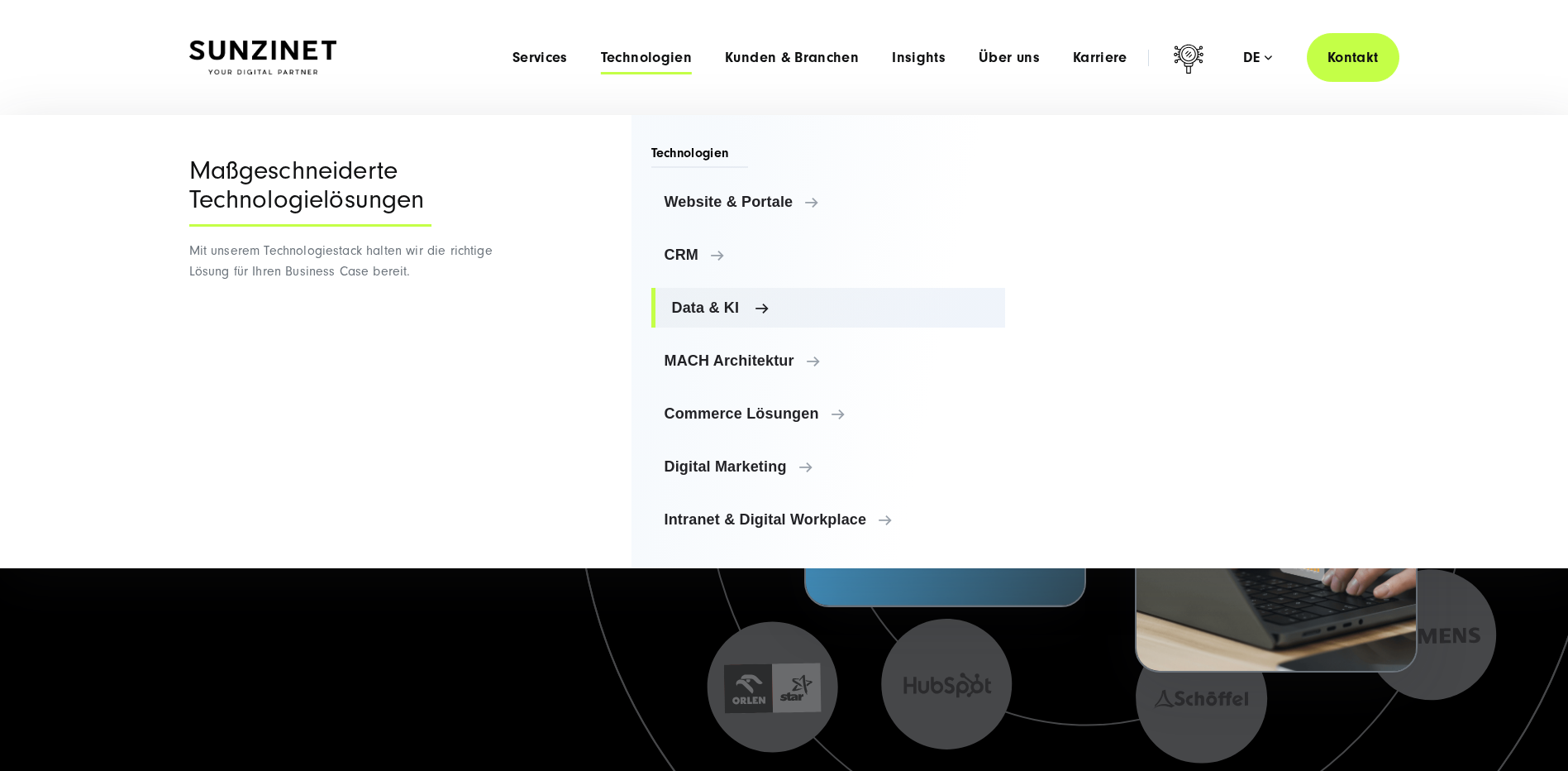
click at [718, 314] on span "Data & KI" at bounding box center [832, 307] width 321 height 17
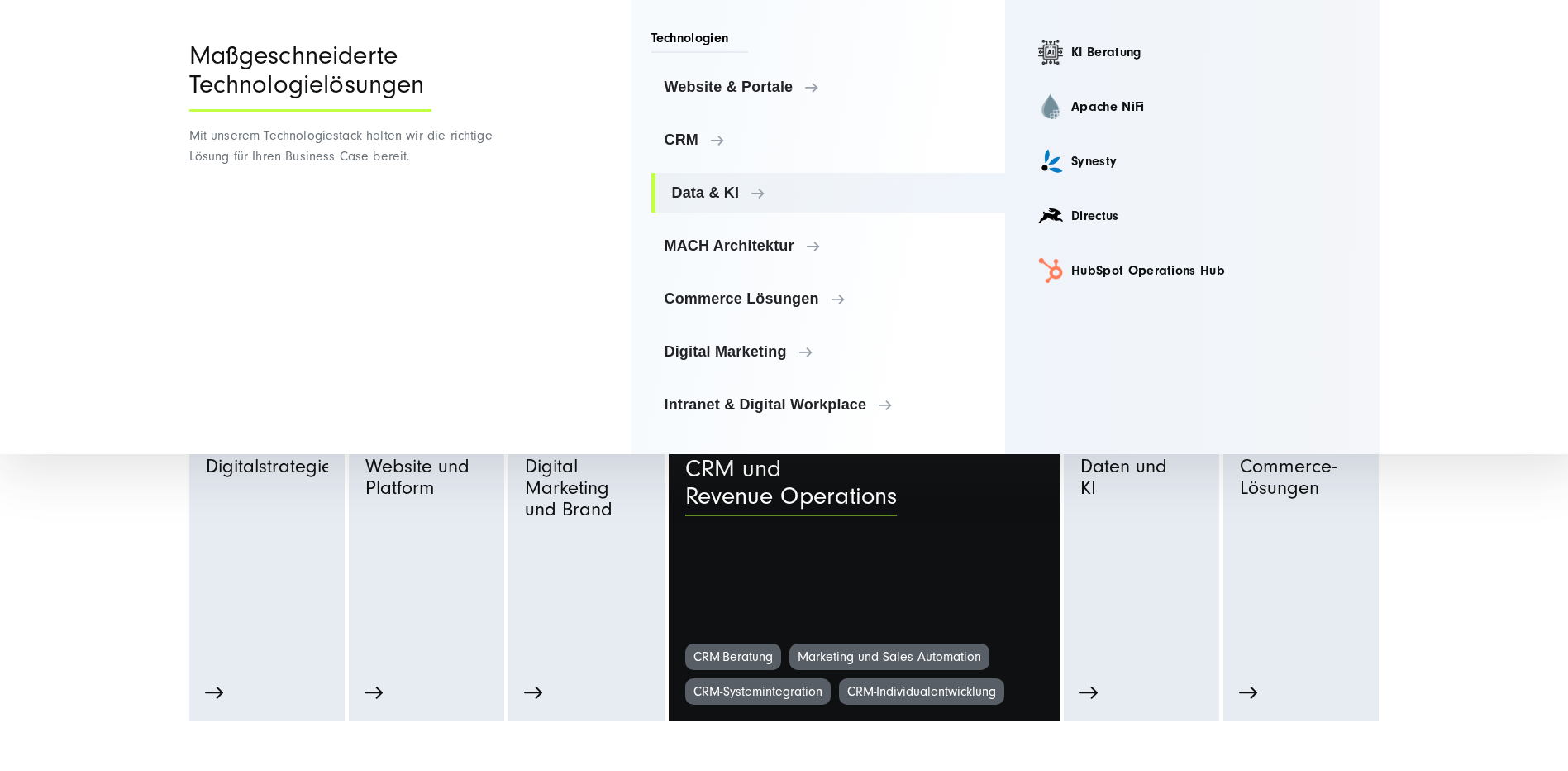
scroll to position [993, 0]
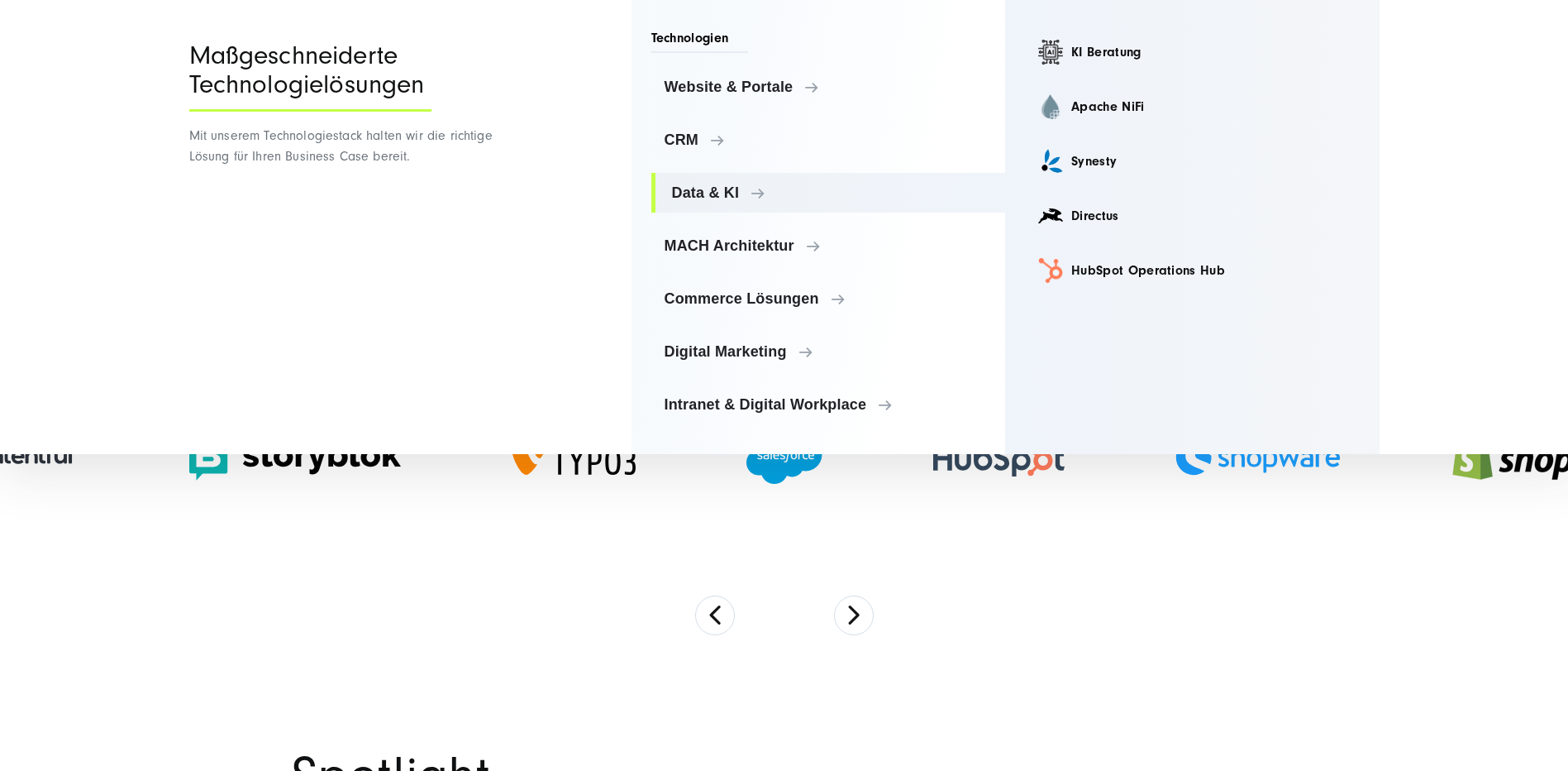
click at [1088, 609] on section at bounding box center [784, 488] width 1568 height 361
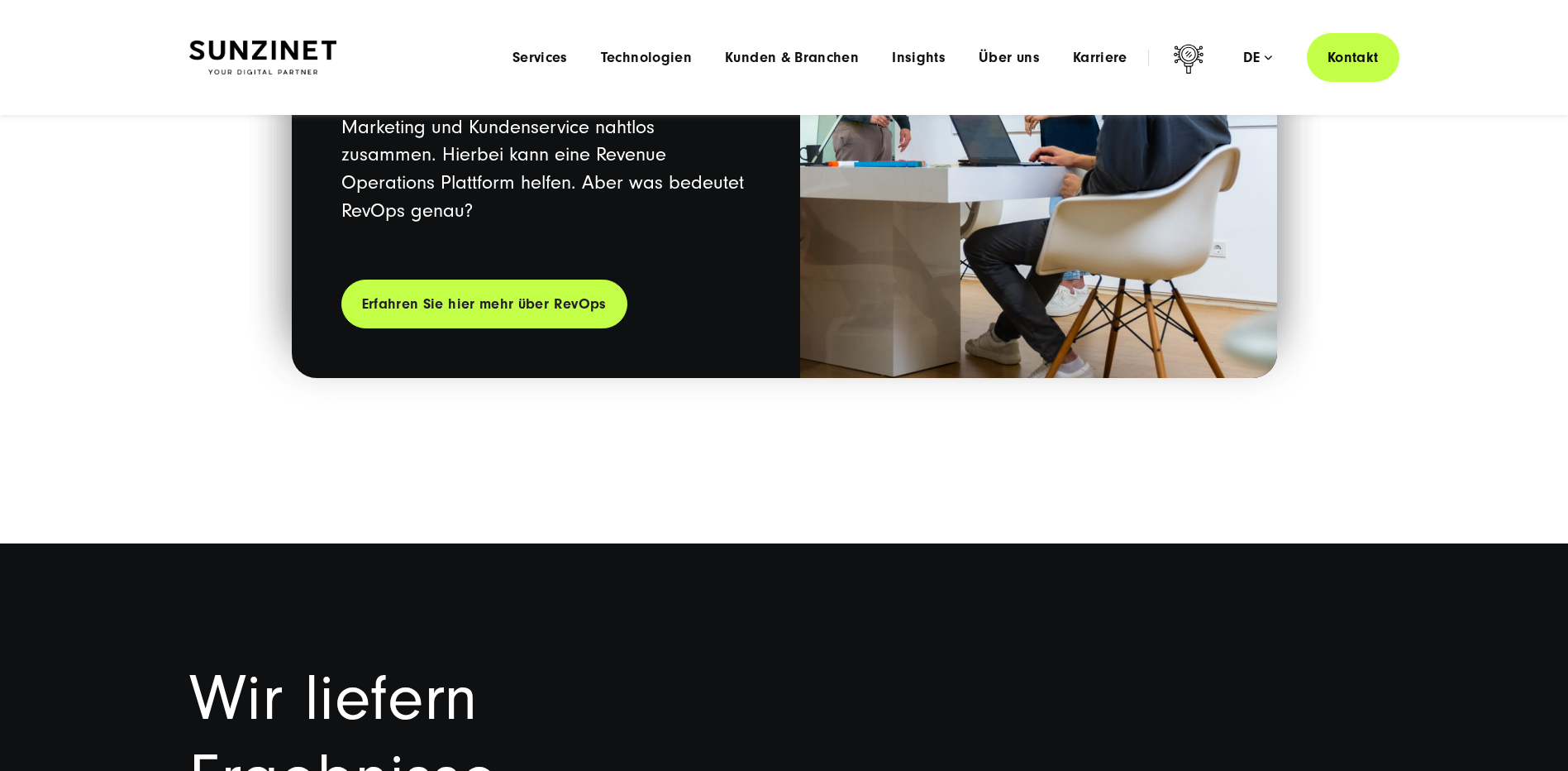
scroll to position [0, 0]
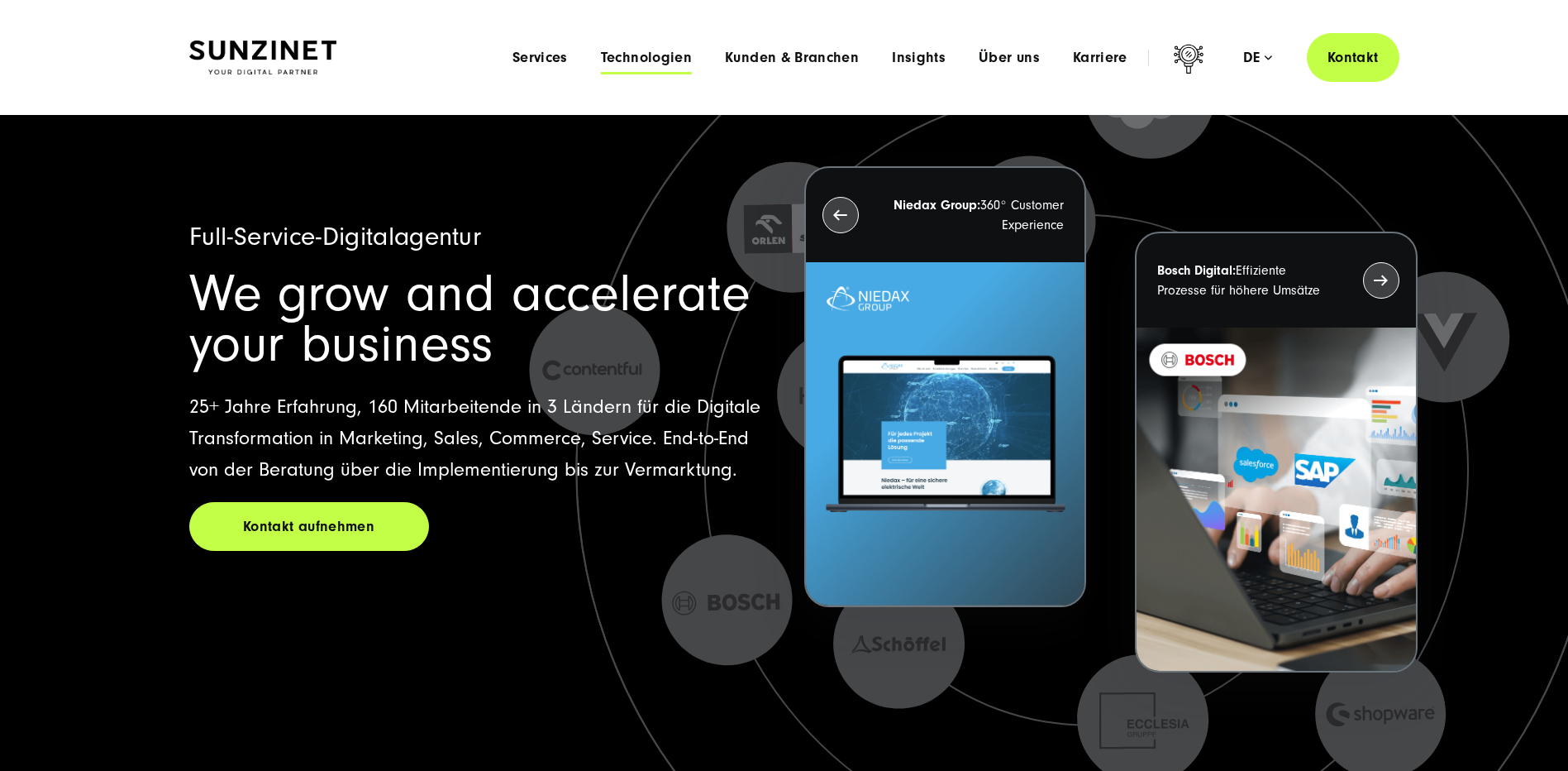
click at [673, 62] on span "Technologien" at bounding box center [646, 58] width 91 height 17
